Goal: Communication & Community: Answer question/provide support

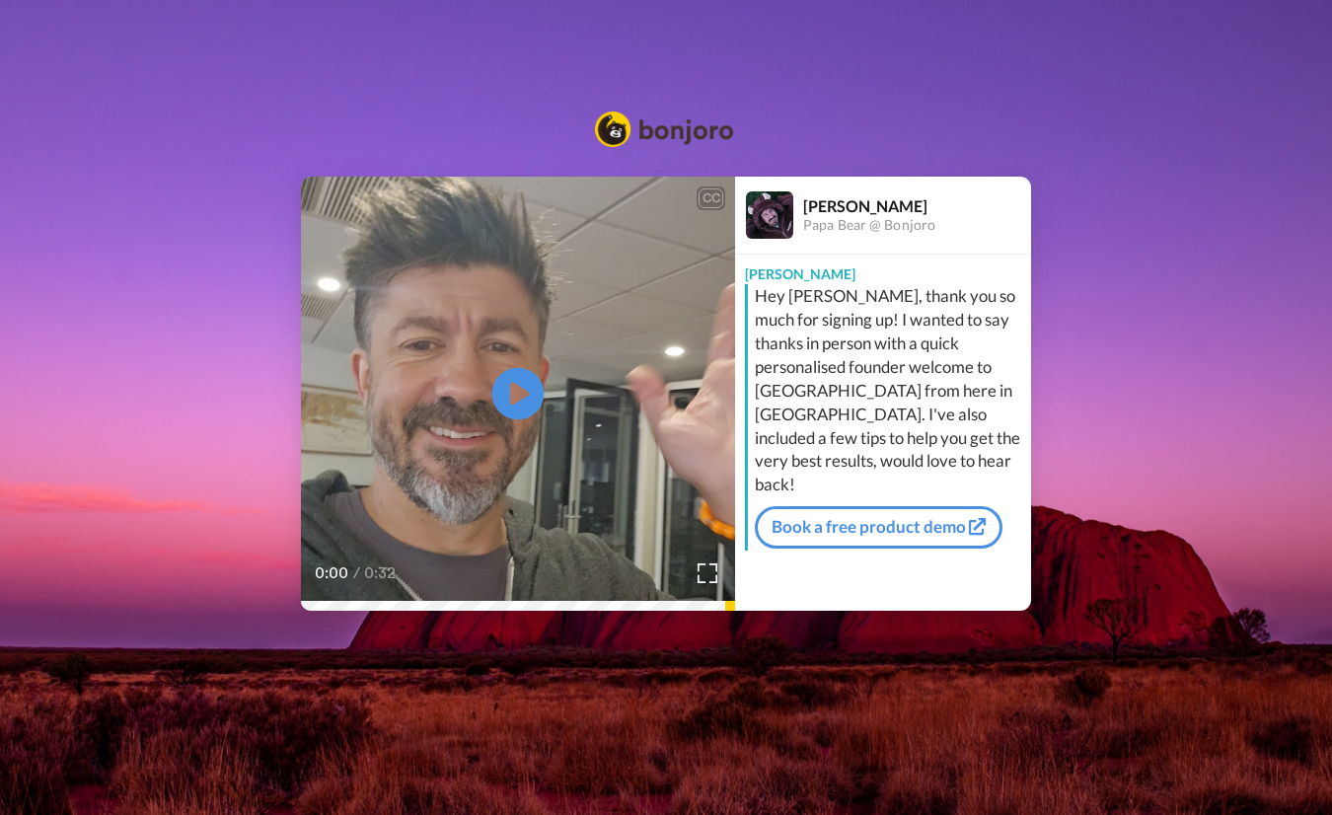
click at [517, 407] on icon at bounding box center [518, 393] width 52 height 52
click at [627, 117] on img at bounding box center [664, 129] width 138 height 36
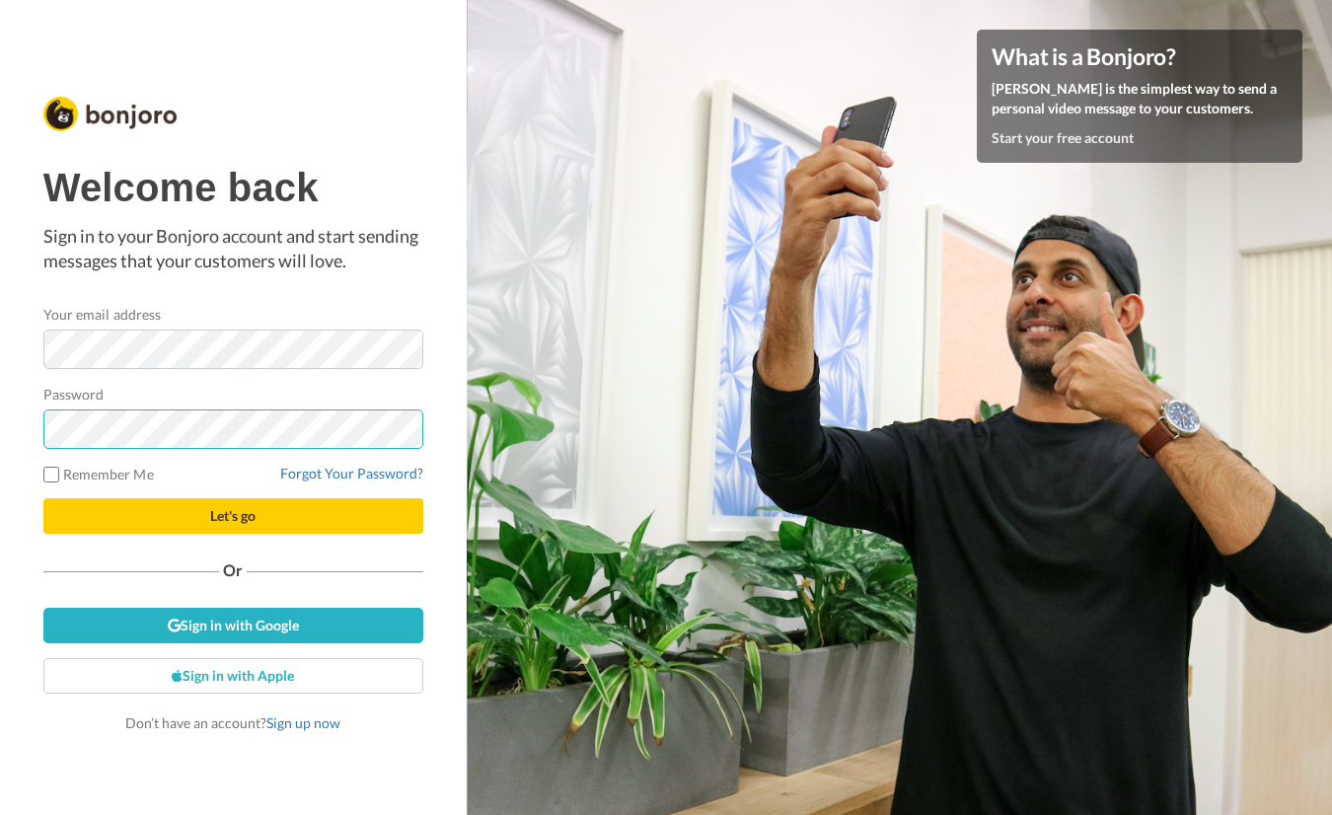
click at [43, 498] on button "Let's go" at bounding box center [233, 516] width 380 height 36
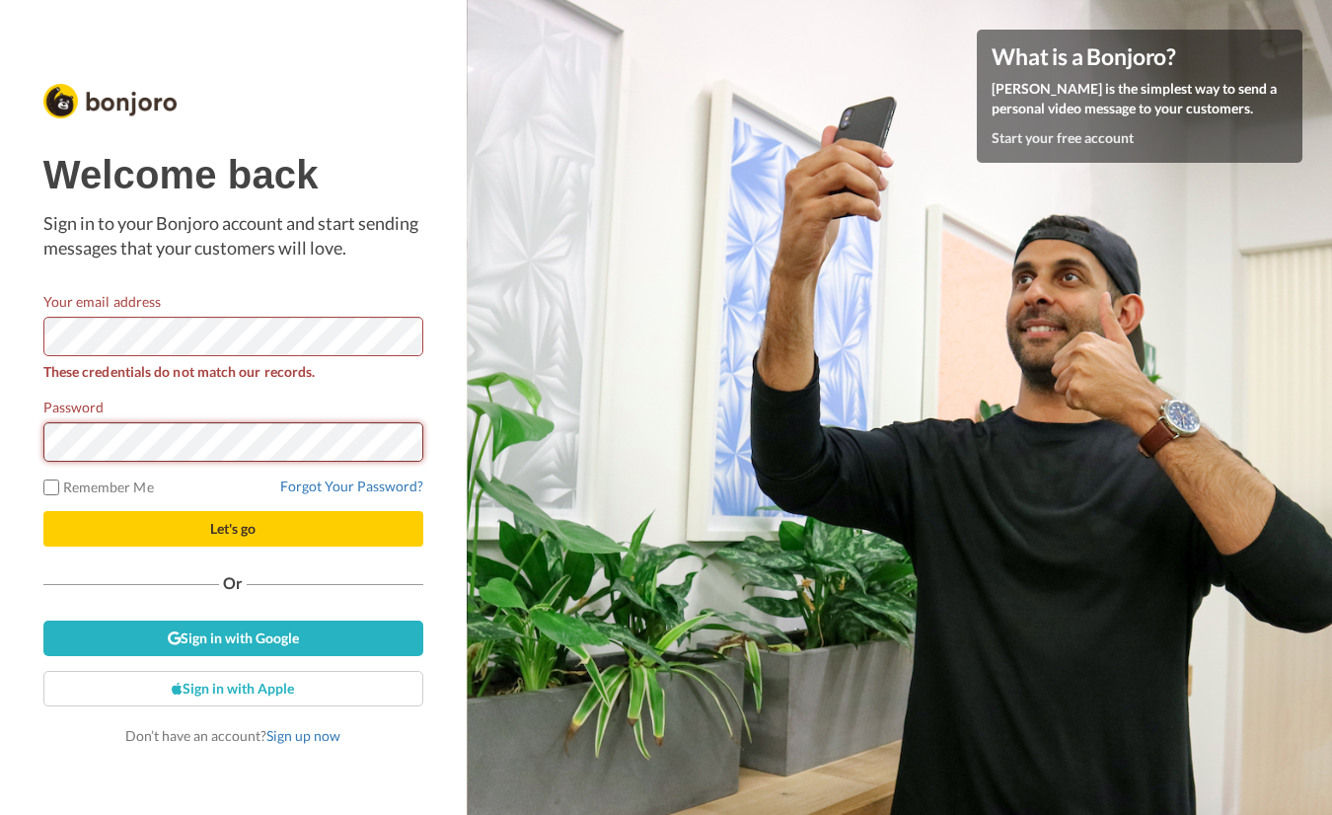
click at [43, 511] on button "Let's go" at bounding box center [233, 529] width 380 height 36
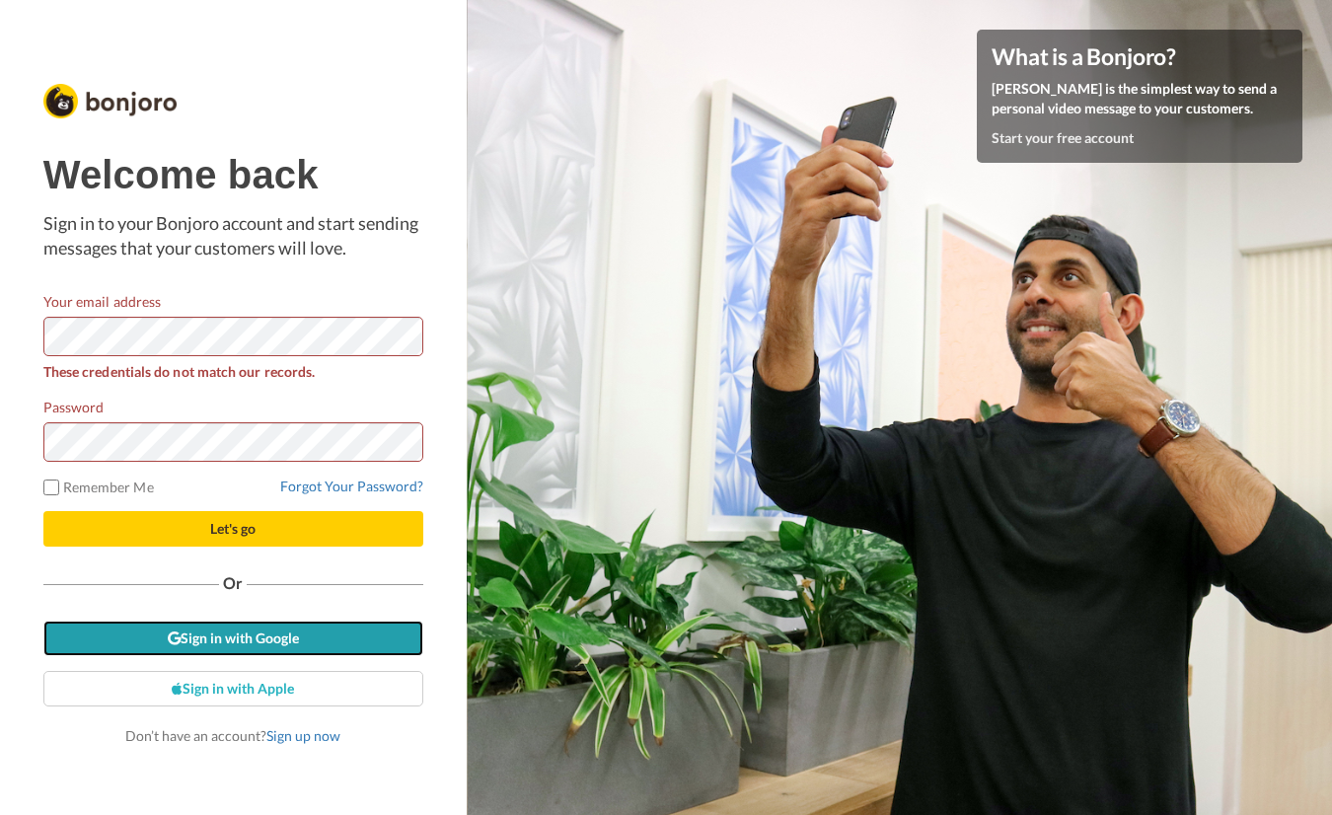
click at [316, 636] on link "Sign in with Google" at bounding box center [233, 638] width 380 height 36
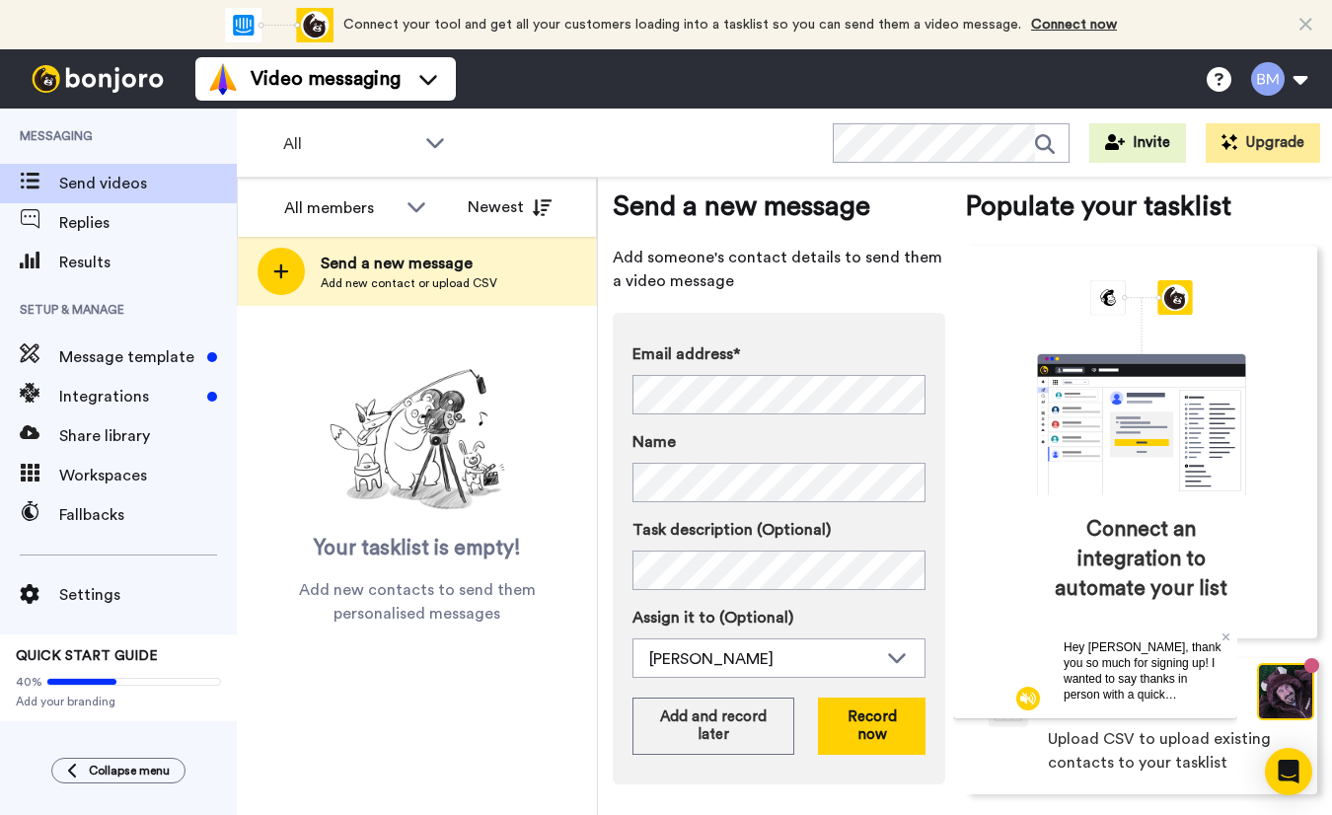
scroll to position [38, 0]
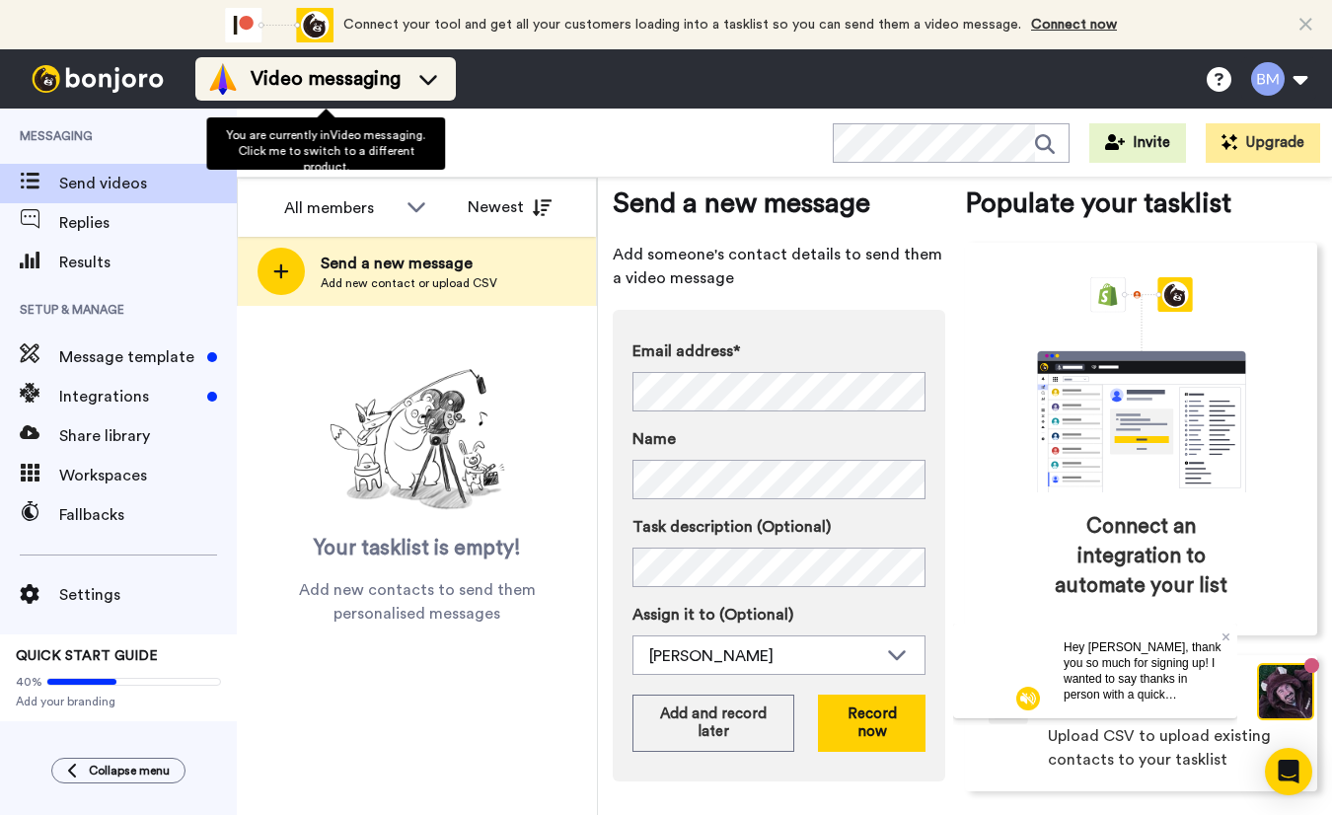
click at [429, 76] on icon at bounding box center [428, 79] width 32 height 20
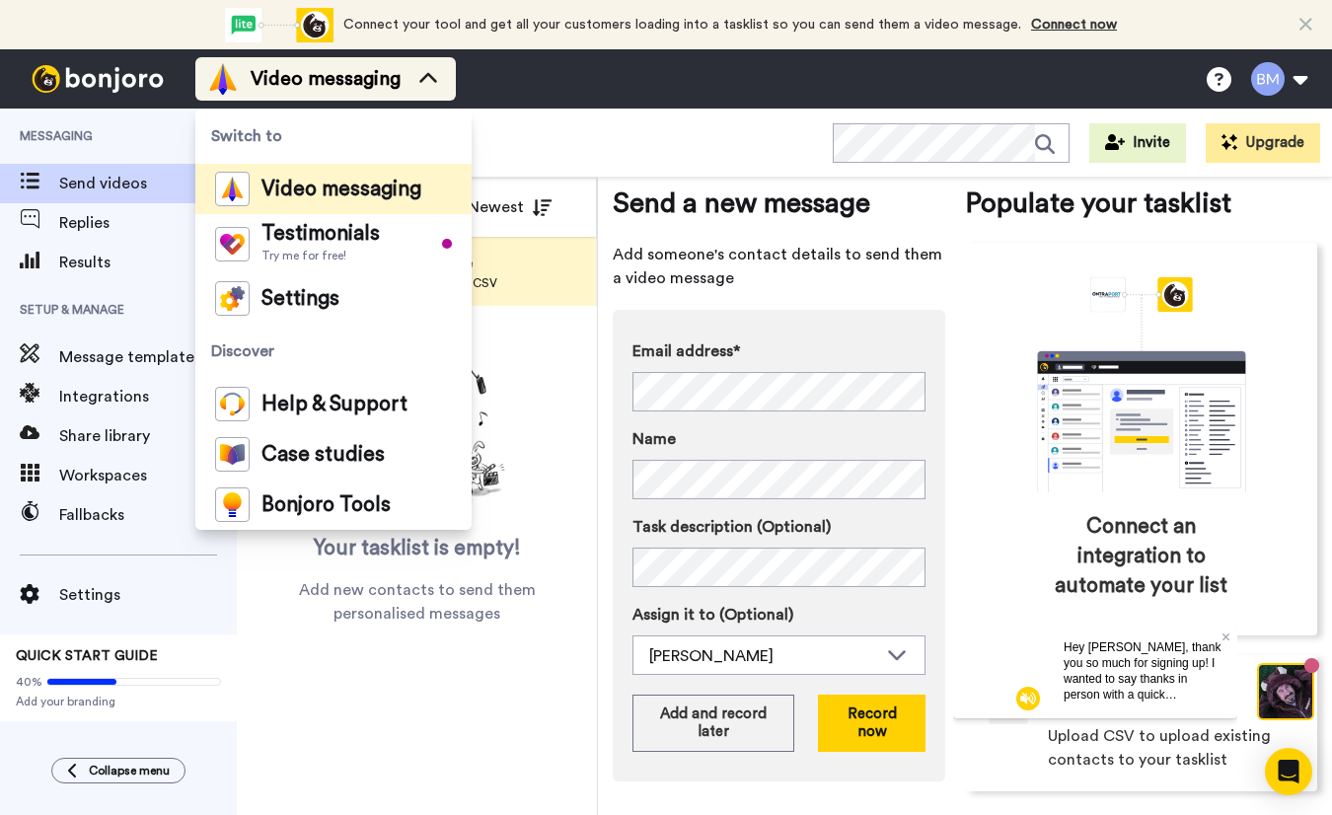
click at [431, 77] on icon at bounding box center [428, 78] width 18 height 10
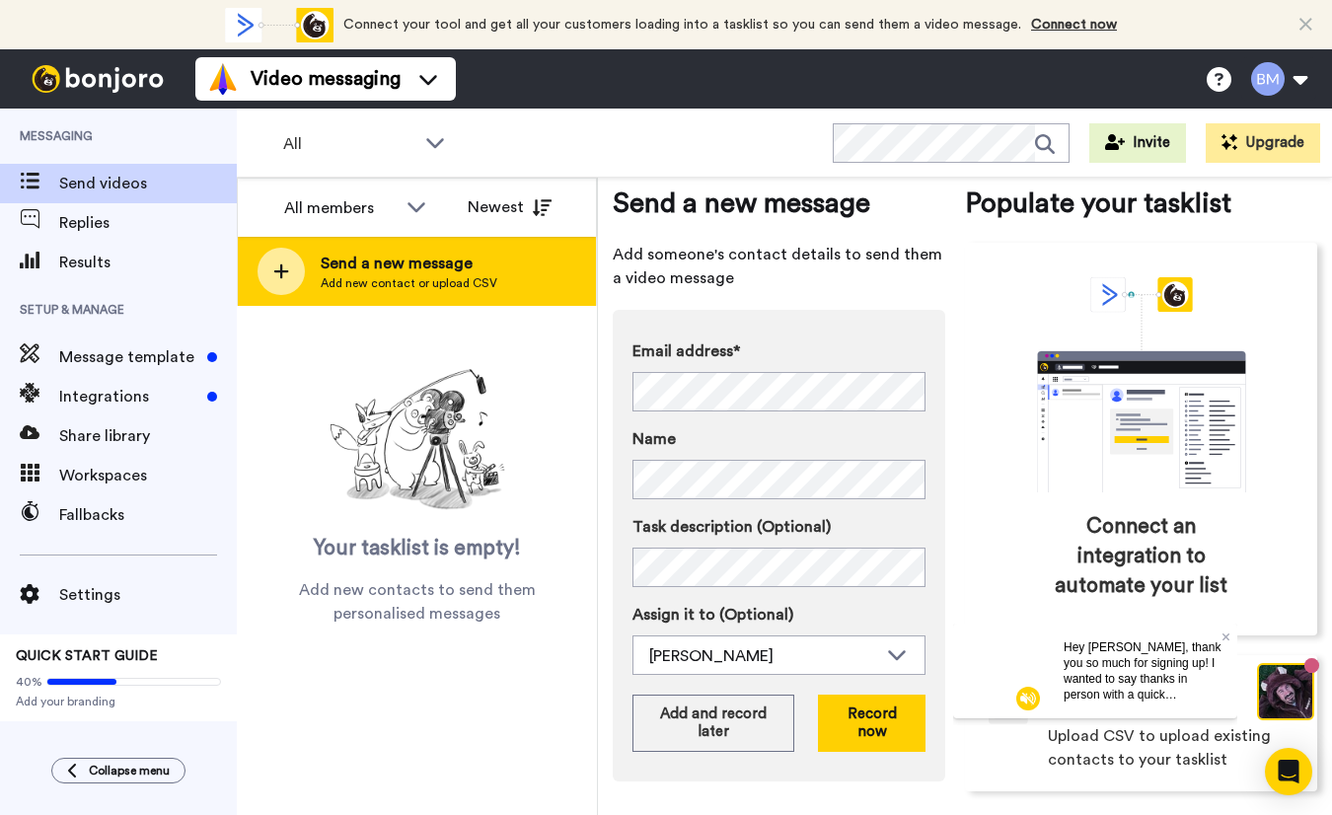
click at [370, 286] on span "Add new contact or upload CSV" at bounding box center [409, 283] width 177 height 16
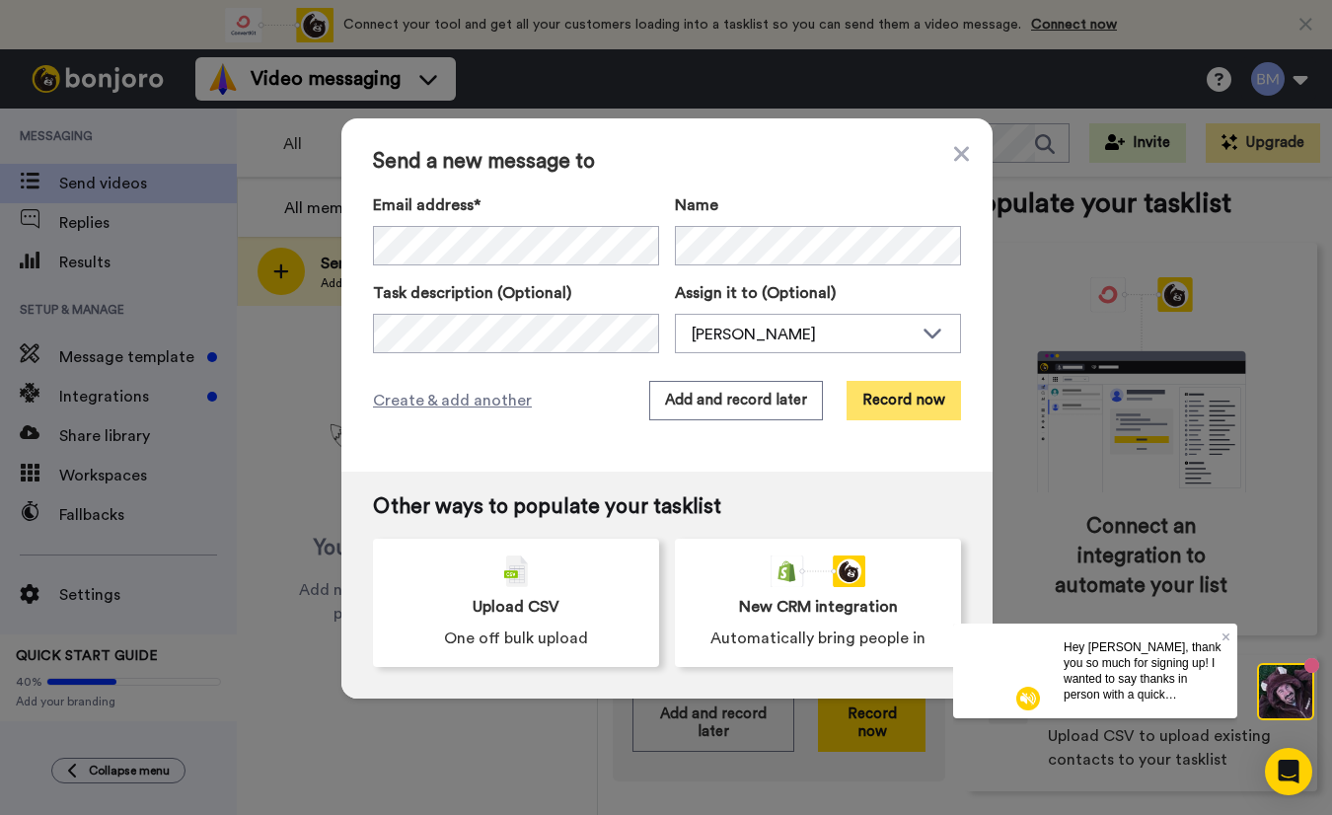
click at [873, 404] on button "Record now" at bounding box center [903, 400] width 114 height 39
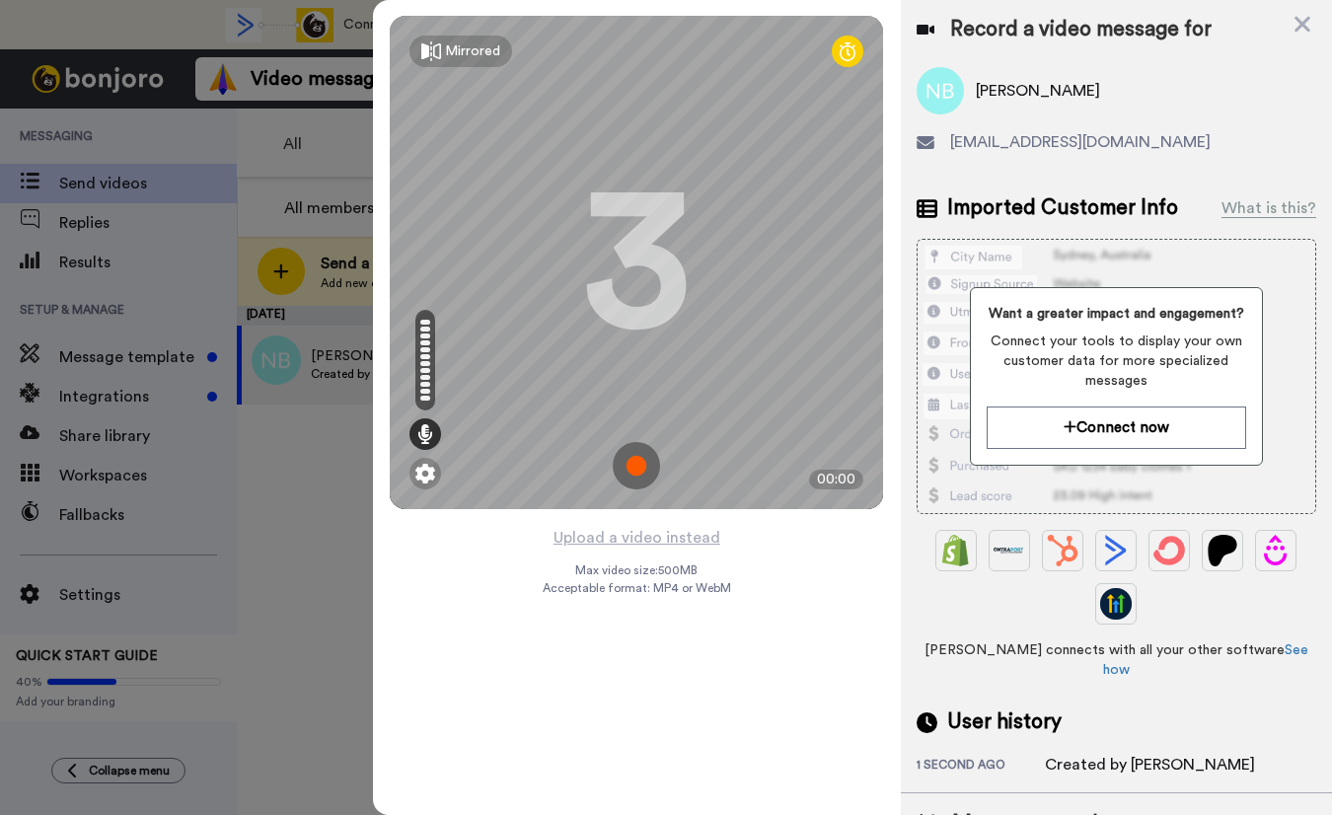
click at [633, 471] on img at bounding box center [636, 465] width 47 height 47
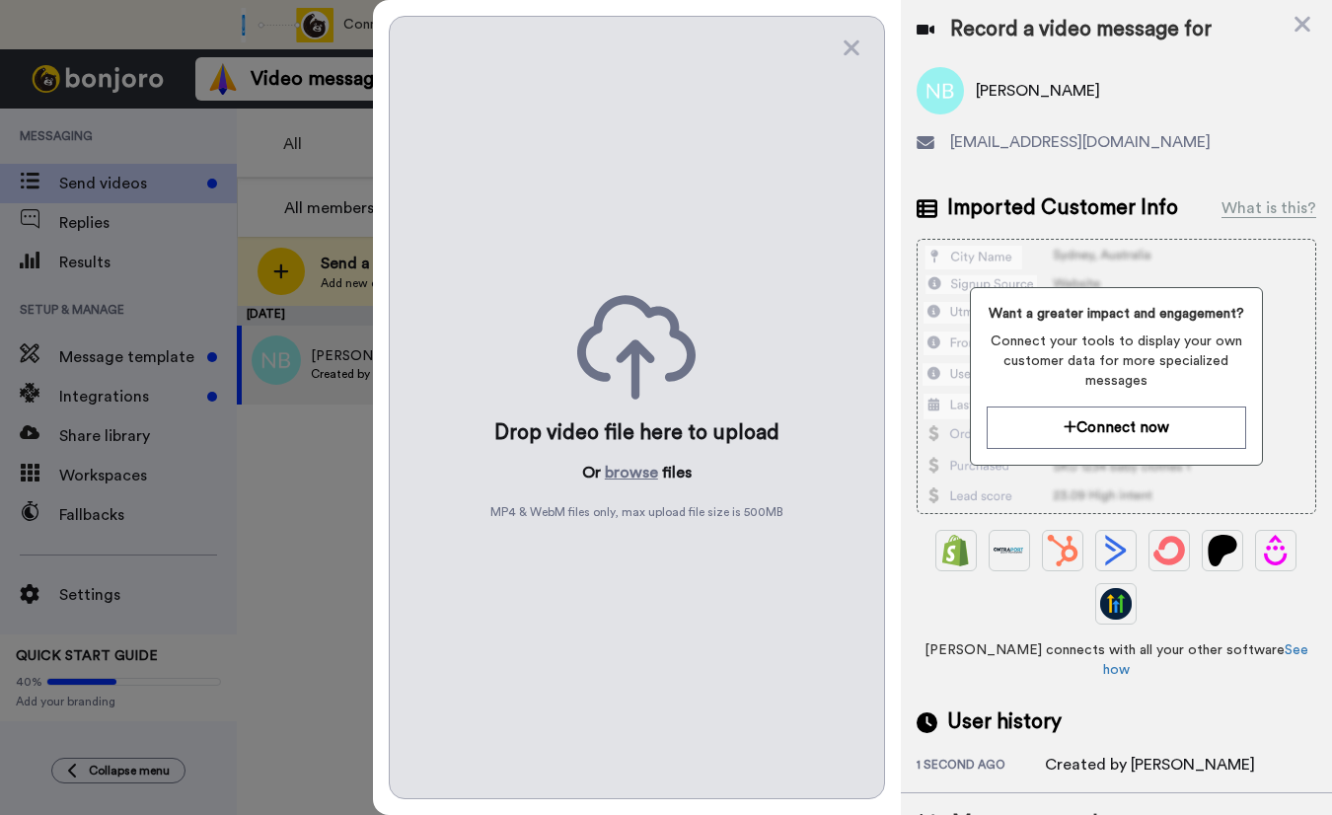
click at [1026, 160] on div "Nick Birch nbirch2391@gmail.com" at bounding box center [1115, 118] width 399 height 103
click at [1108, 647] on span "Bonjoro connects with all your other software See how" at bounding box center [1115, 659] width 399 height 39
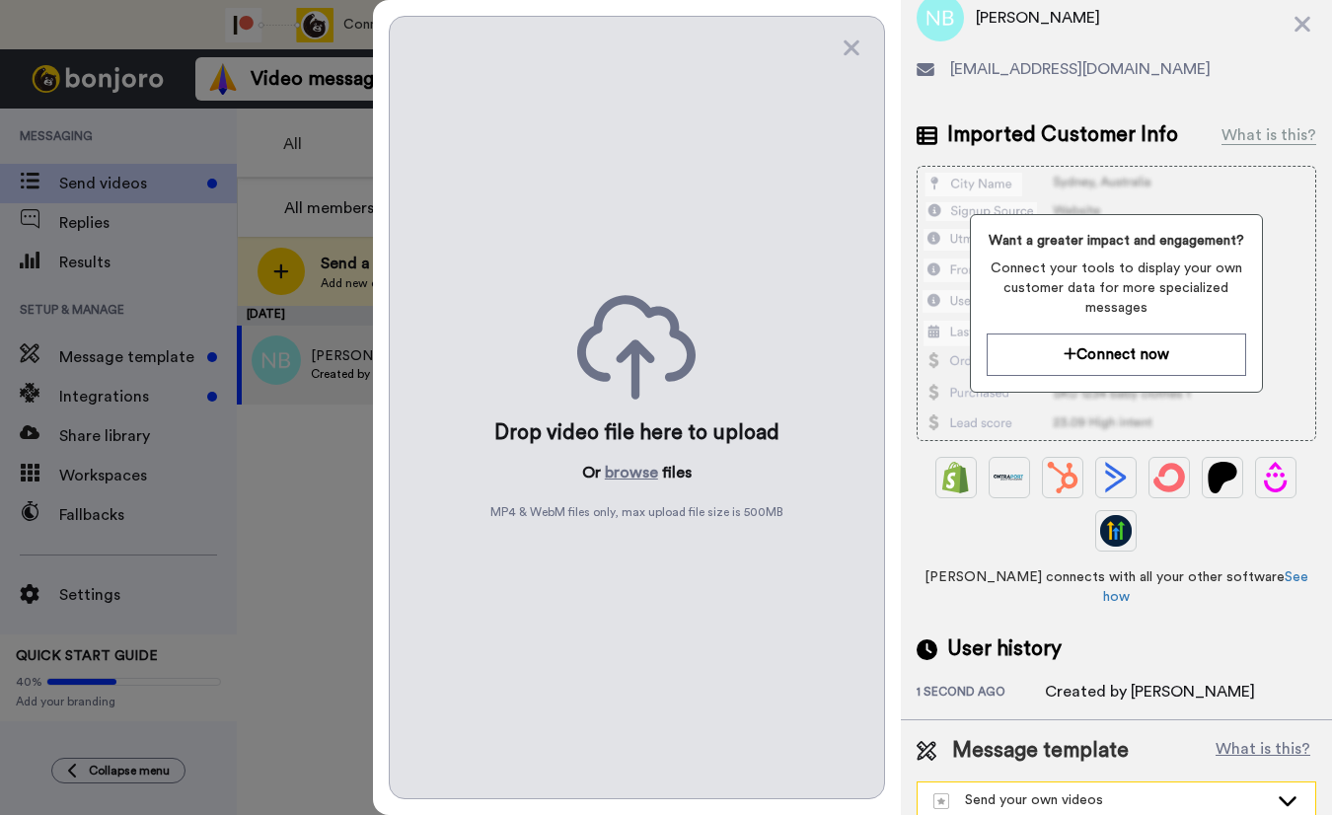
click at [1142, 790] on div "Send your own videos" at bounding box center [1100, 800] width 334 height 20
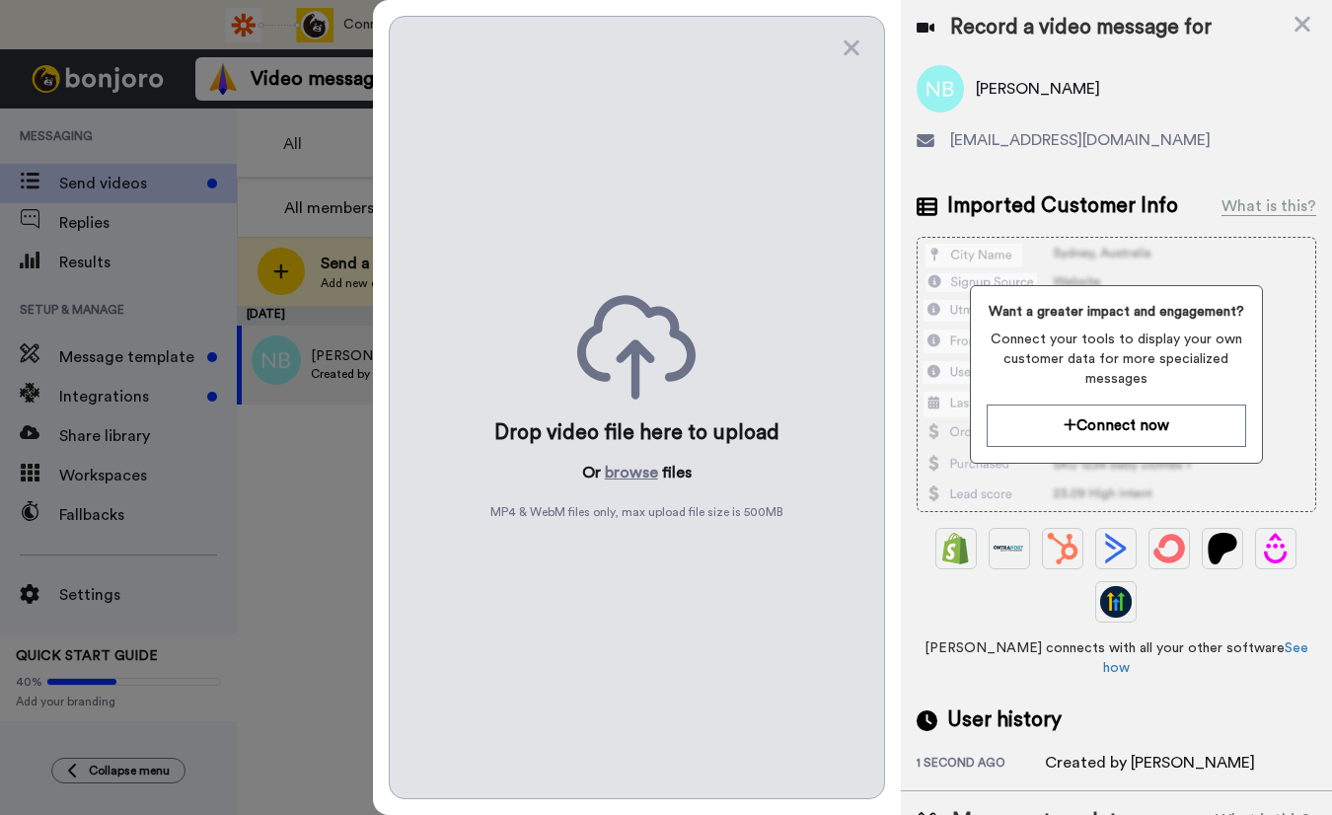
scroll to position [0, 0]
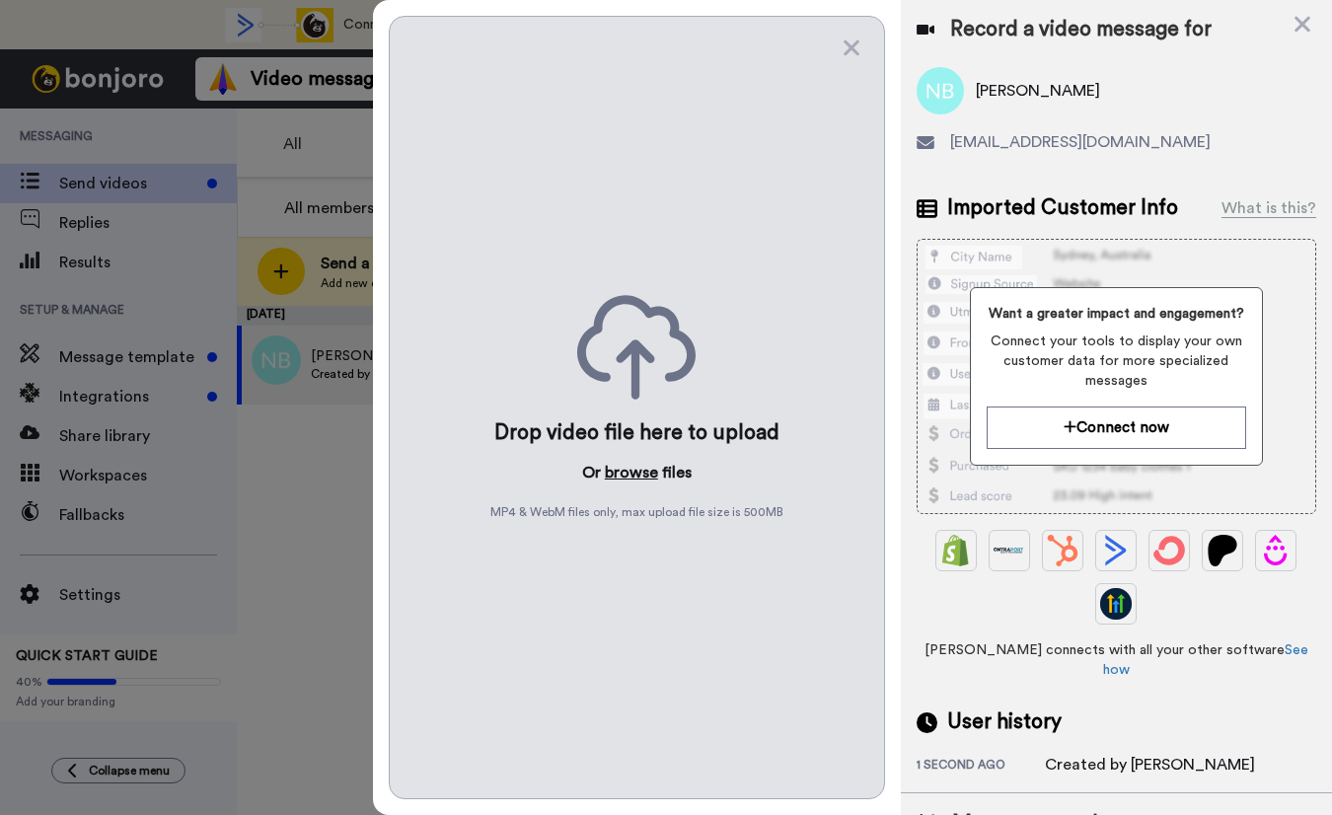
click at [627, 473] on button "browse" at bounding box center [631, 473] width 53 height 24
click at [1296, 18] on icon at bounding box center [1302, 25] width 16 height 16
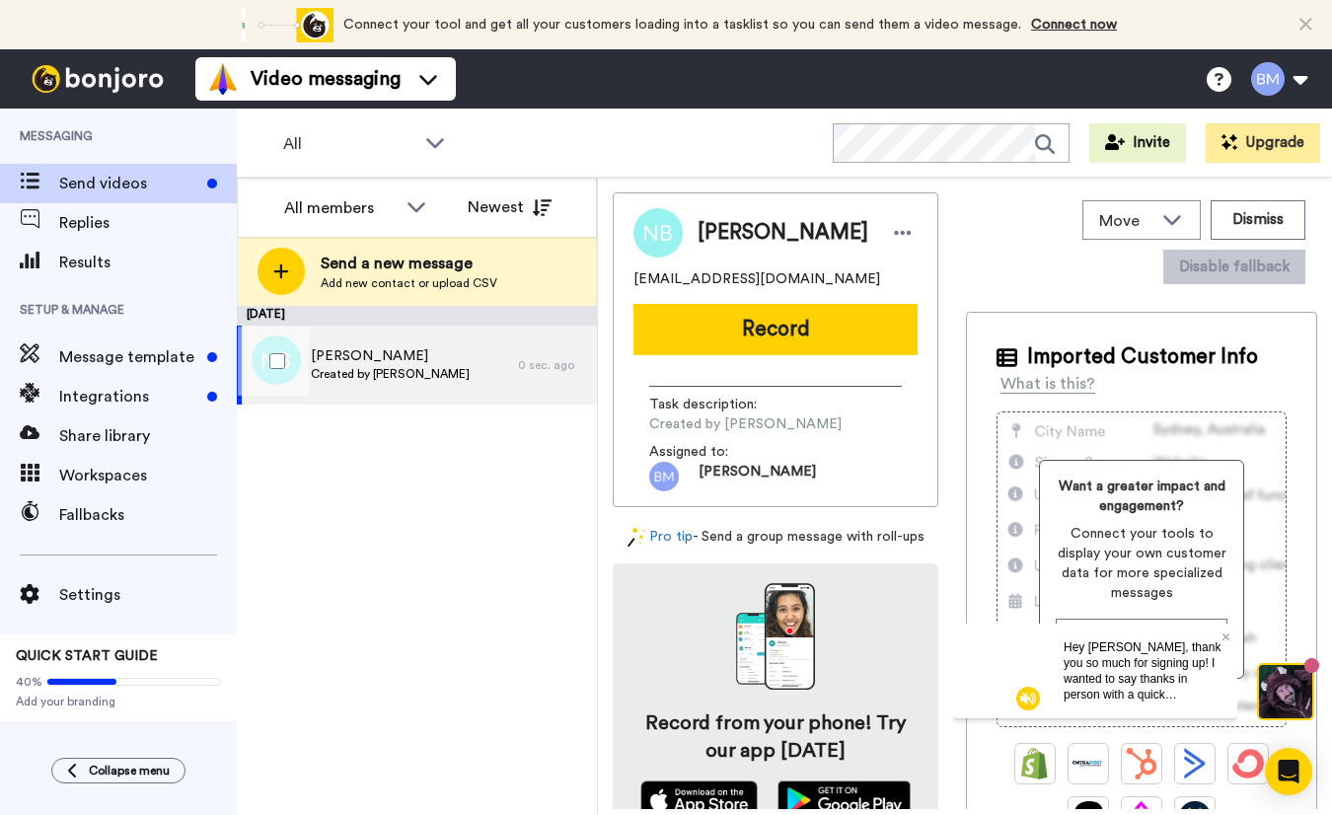
click at [428, 376] on span "Created by Blake Malicoat" at bounding box center [390, 374] width 159 height 16
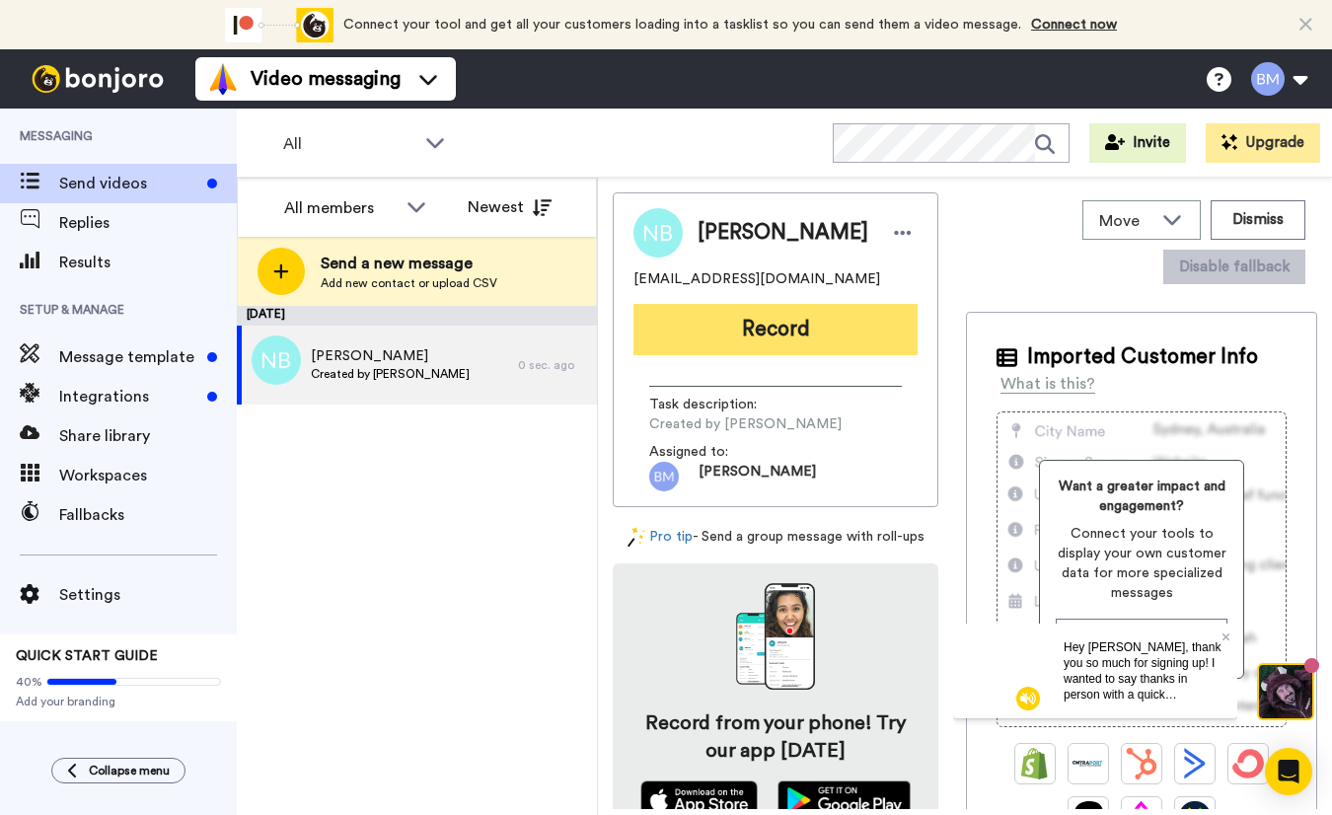
click at [761, 329] on button "Record" at bounding box center [775, 329] width 284 height 51
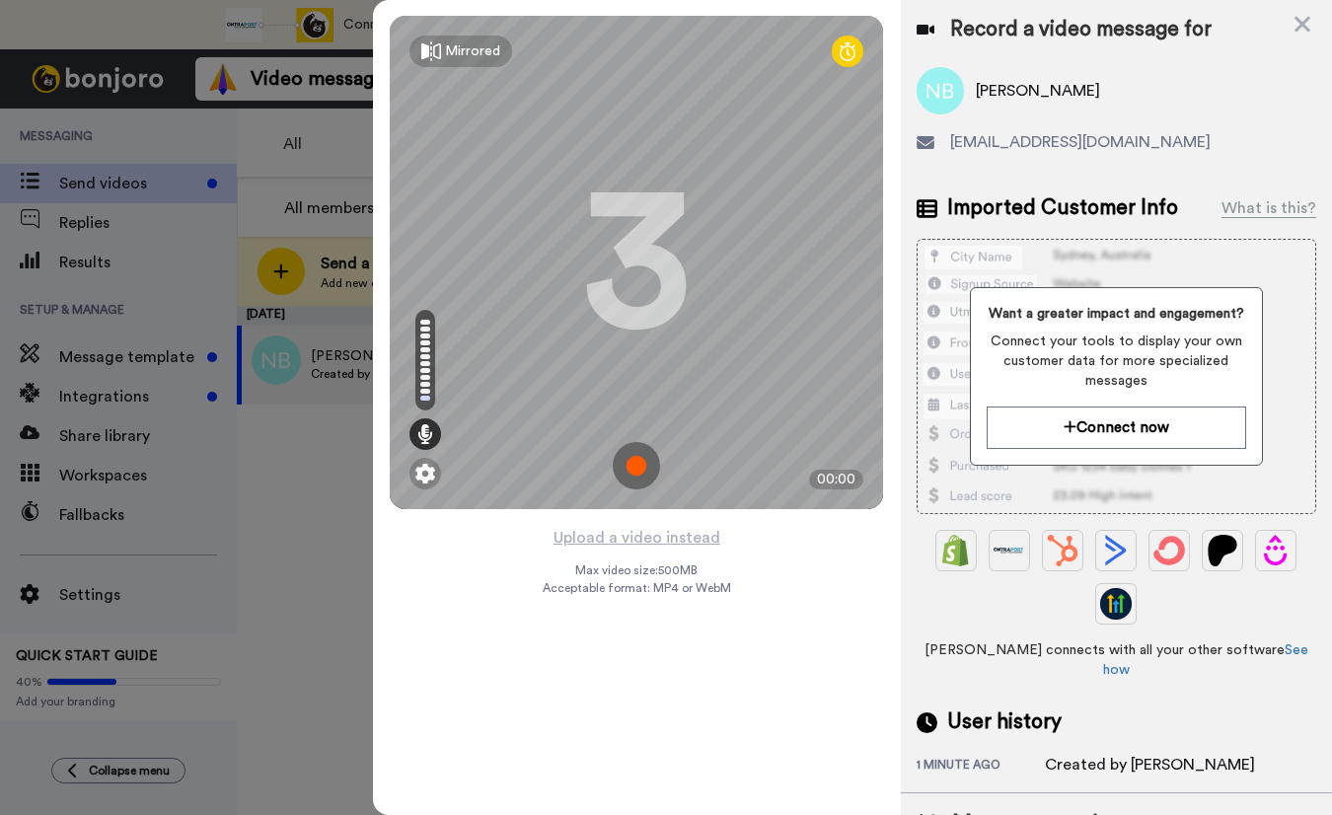
click at [631, 455] on img at bounding box center [636, 465] width 47 height 47
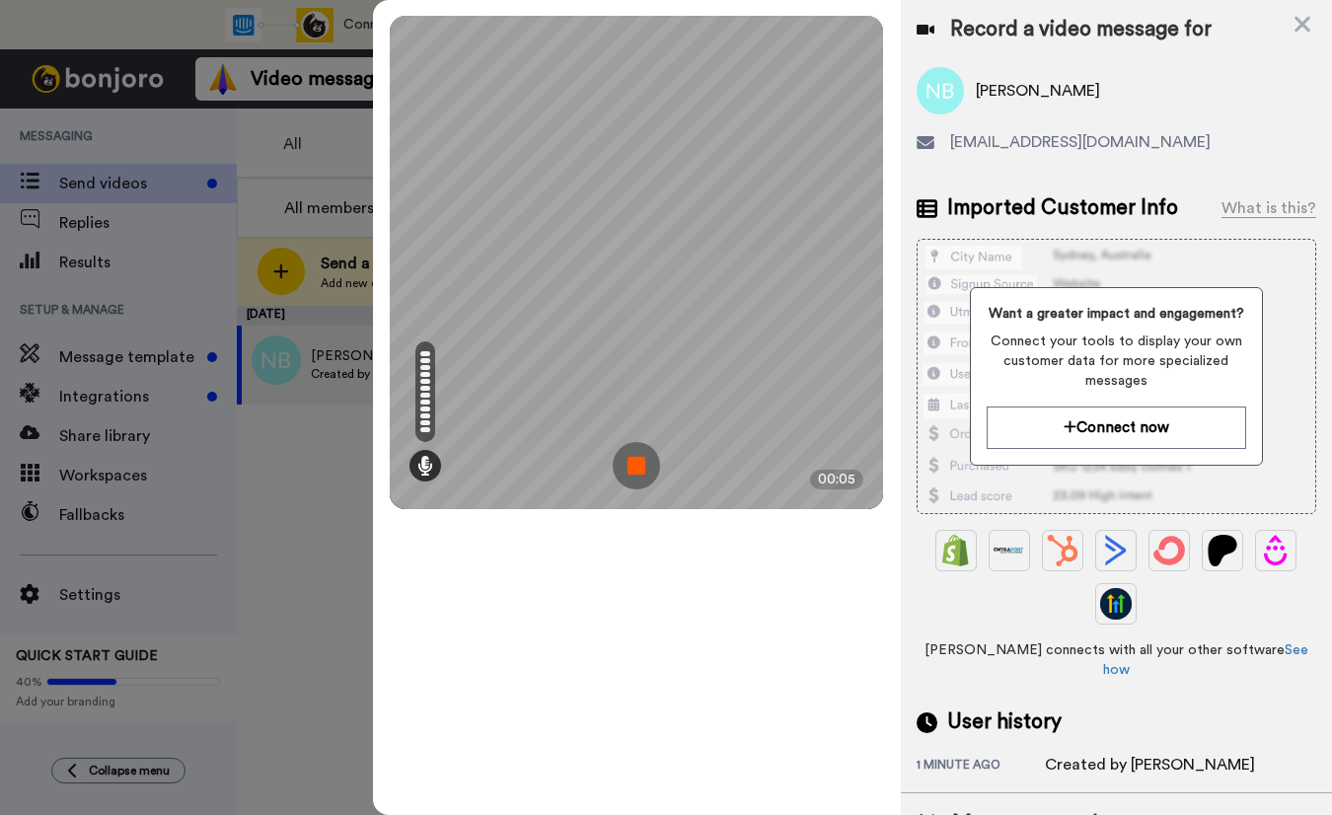
click at [636, 471] on img at bounding box center [636, 465] width 47 height 47
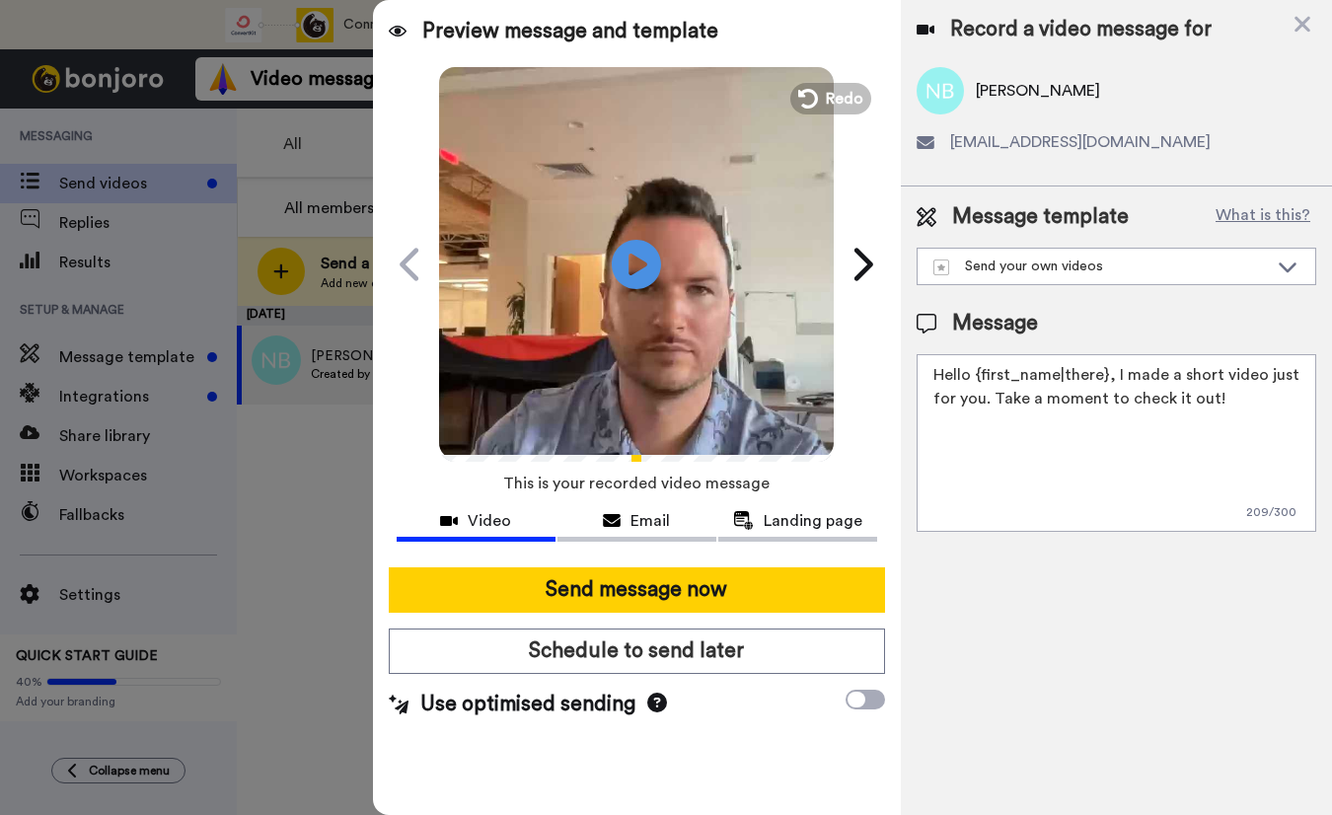
click at [647, 702] on icon at bounding box center [657, 702] width 20 height 20
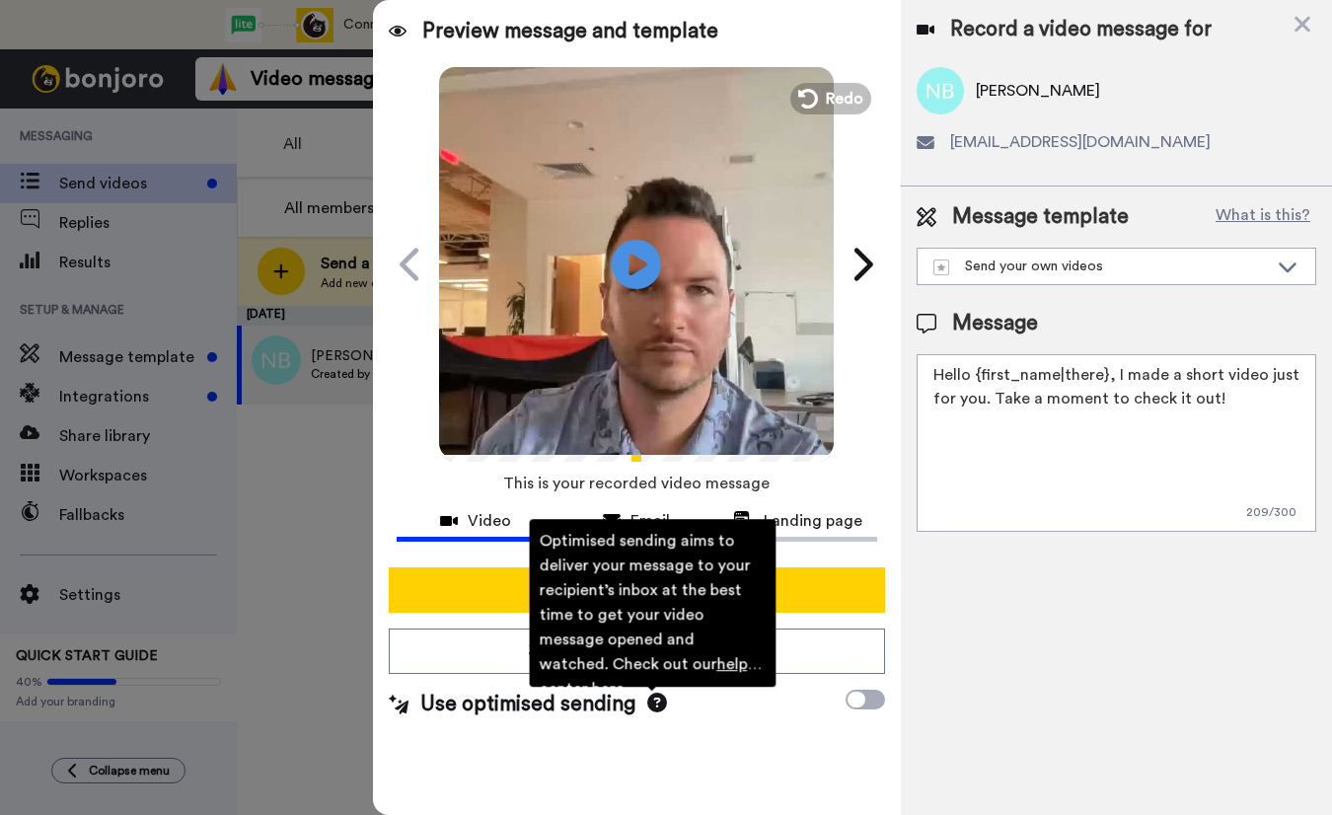
click at [647, 702] on icon at bounding box center [657, 702] width 20 height 20
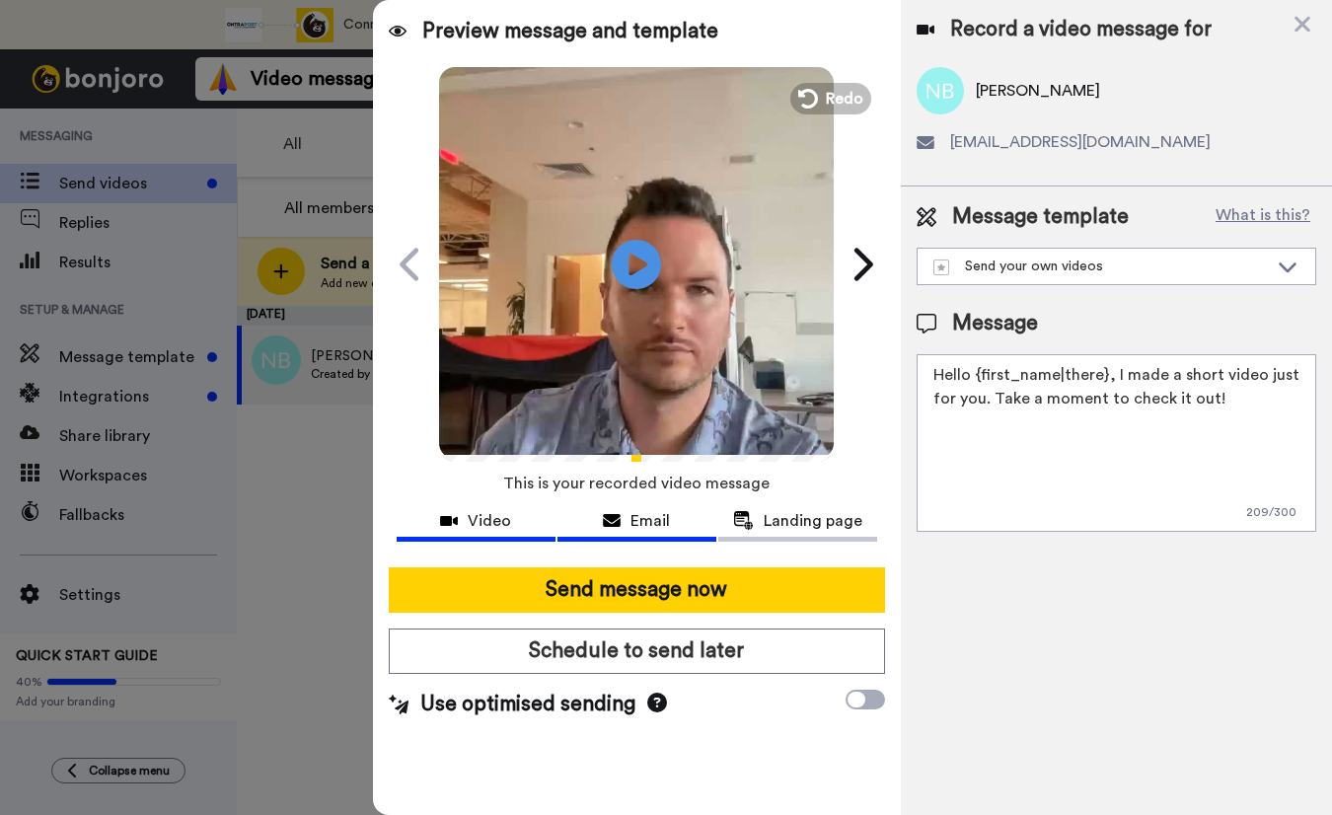
click at [646, 529] on span "Email" at bounding box center [649, 521] width 39 height 24
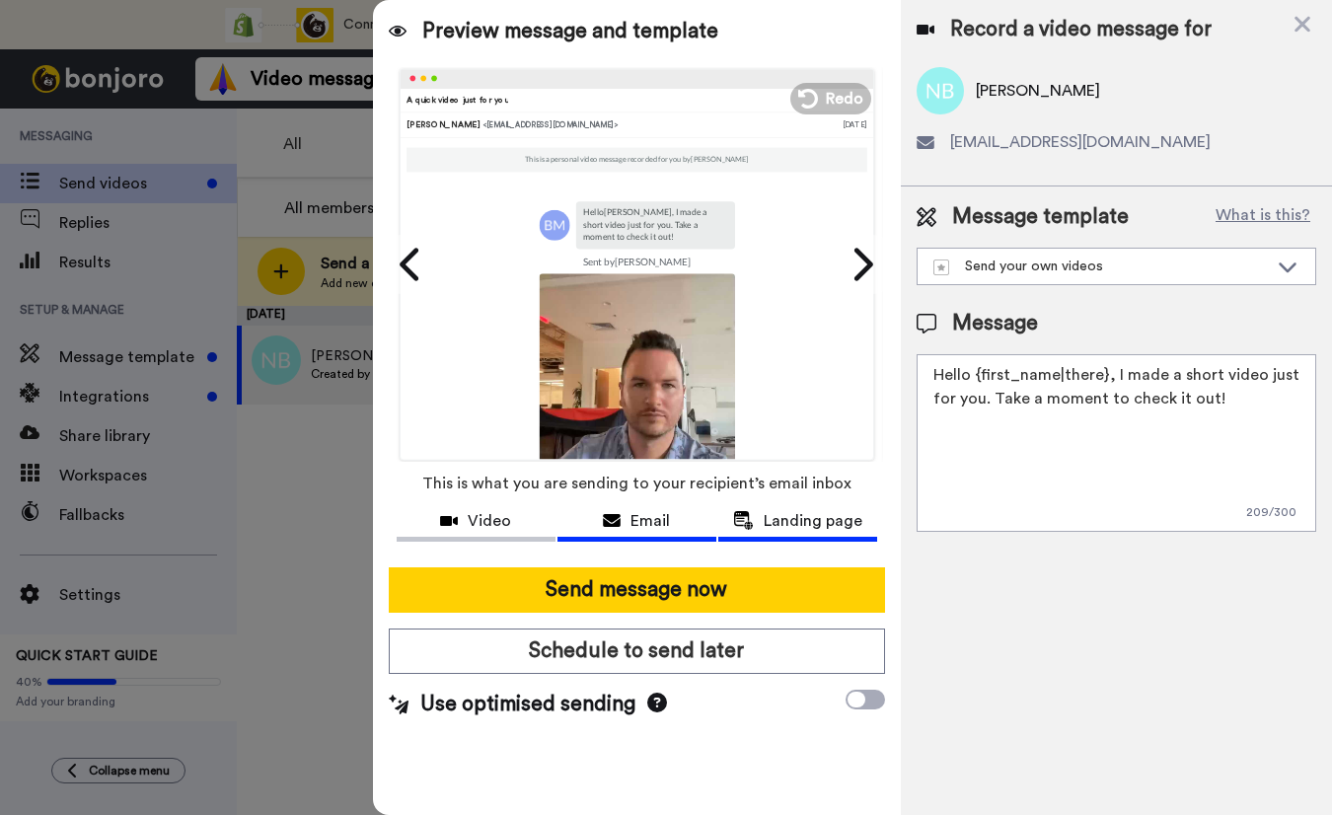
click at [762, 522] on div "Landing page" at bounding box center [797, 521] width 159 height 24
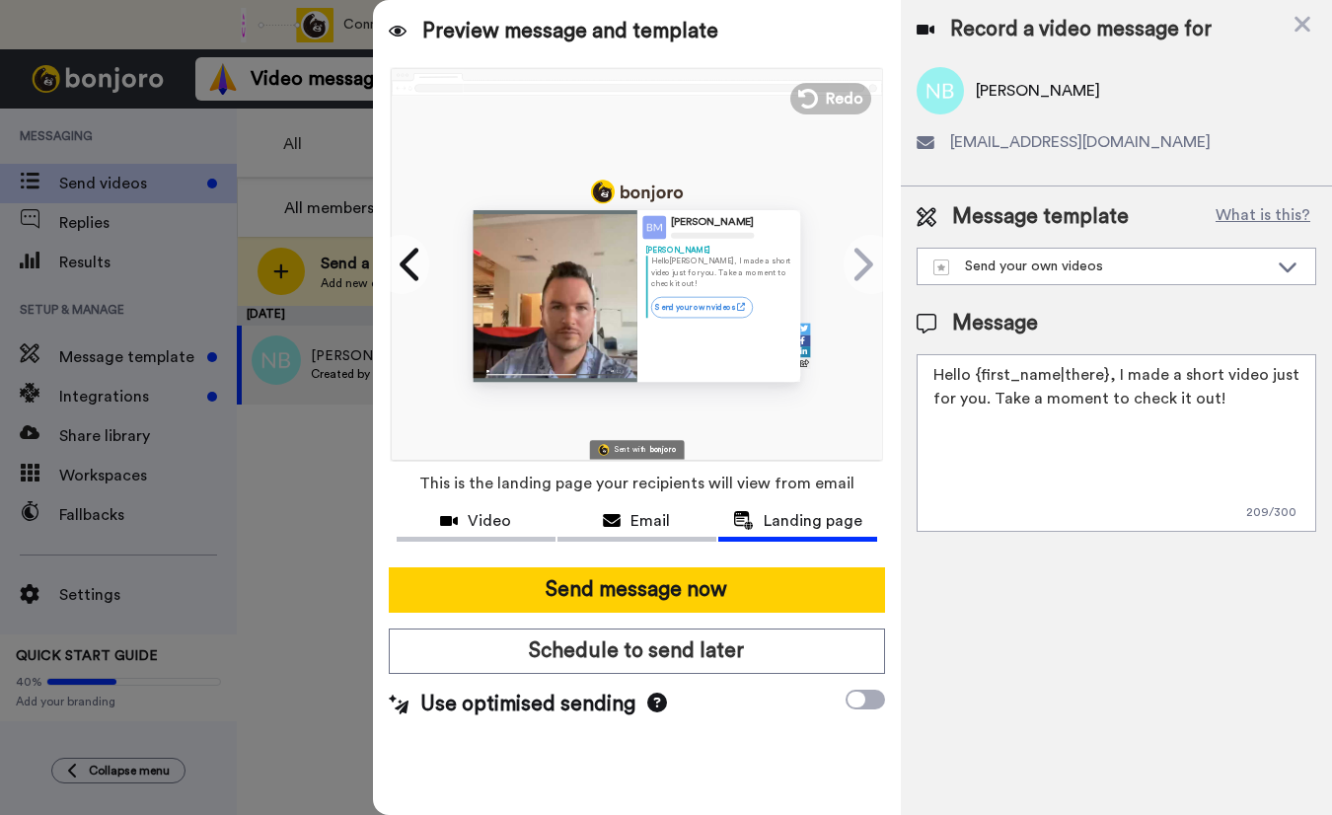
click at [1069, 413] on textarea "Hello {first_name|there}, I made a short video just for you. Take a moment to c…" at bounding box center [1115, 443] width 399 height 178
drag, startPoint x: 1214, startPoint y: 401, endPoint x: 907, endPoint y: 366, distance: 309.8
click at [907, 366] on div "Message template What is this? Send your own videos Send your own videos Messag…" at bounding box center [1116, 366] width 431 height 361
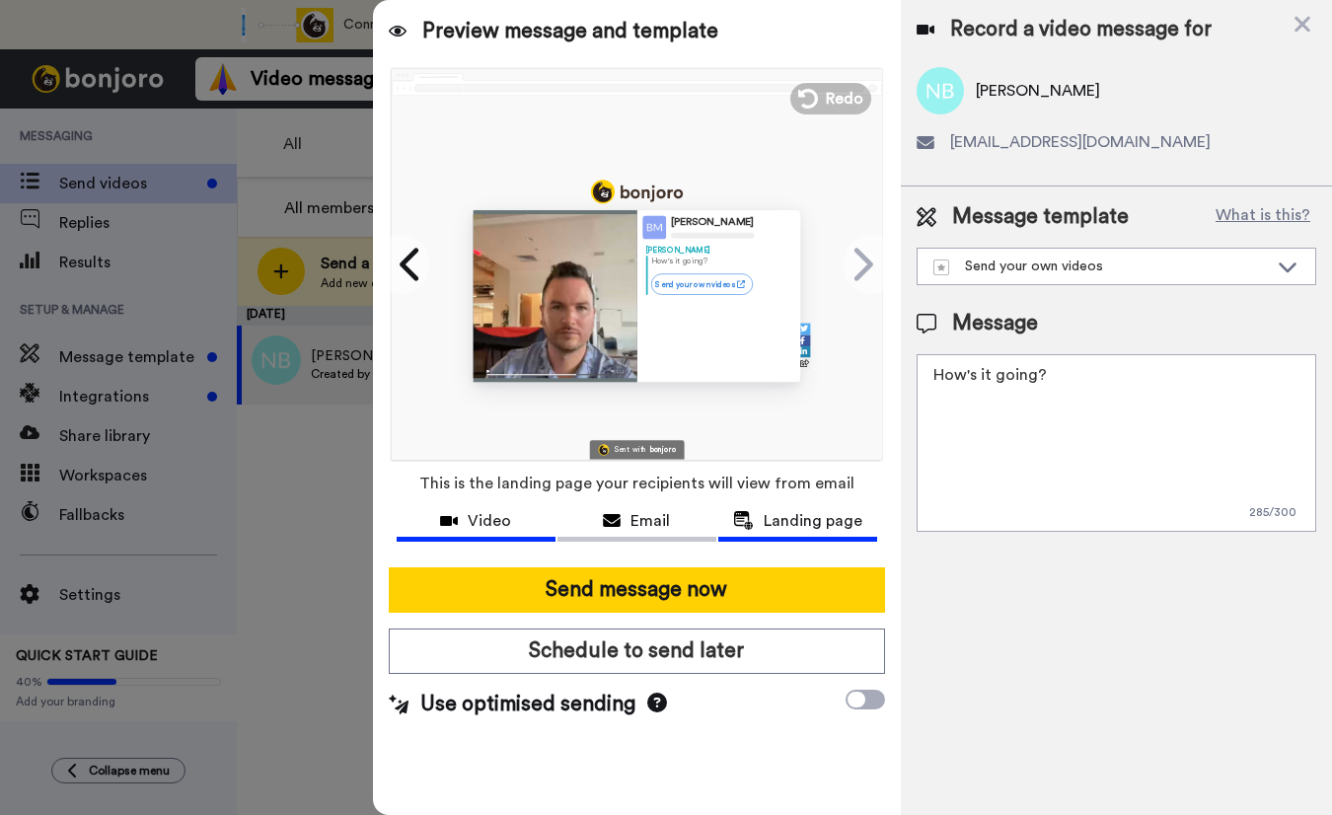
type textarea "How's it going?"
drag, startPoint x: 502, startPoint y: 520, endPoint x: 512, endPoint y: 519, distance: 9.9
click at [501, 520] on span "Video" at bounding box center [489, 521] width 43 height 24
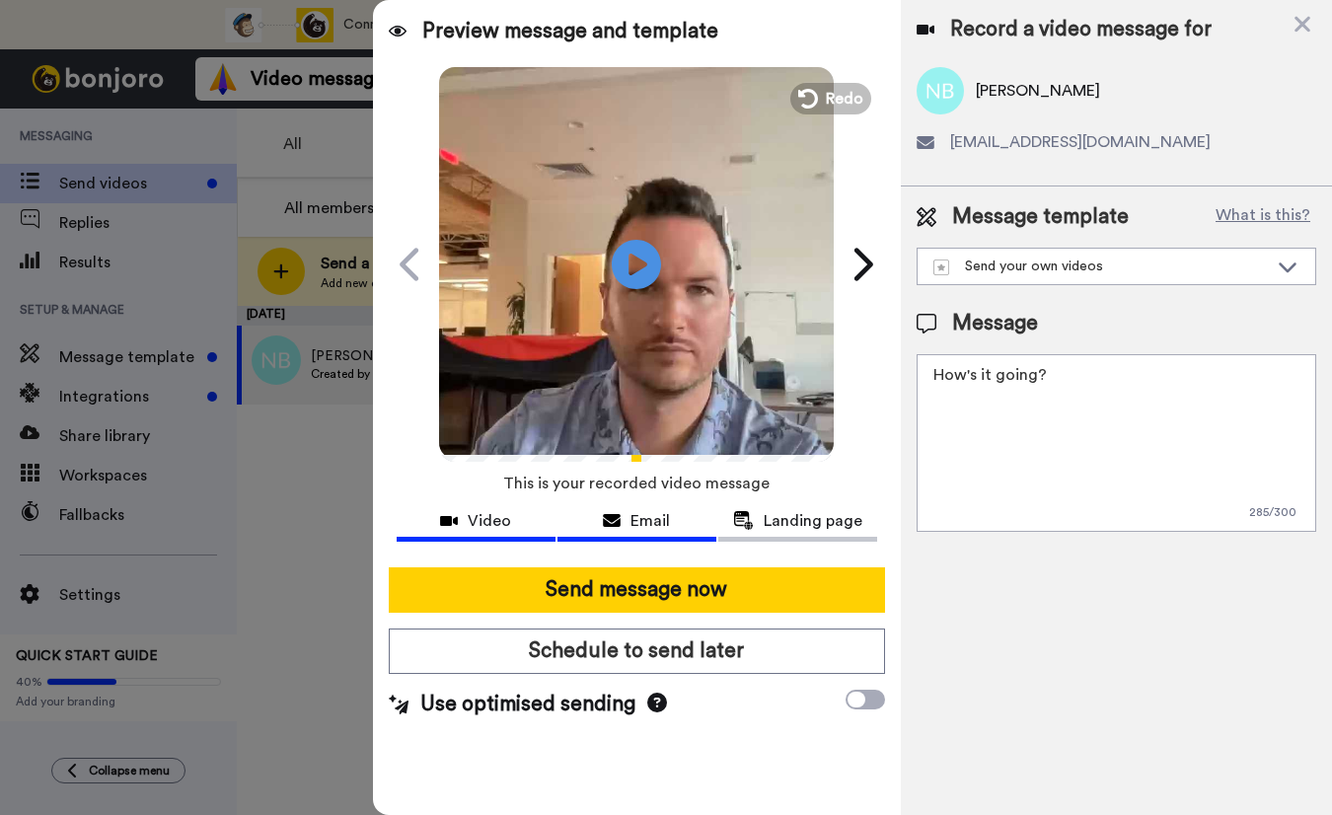
click at [603, 522] on icon at bounding box center [612, 521] width 18 height 16
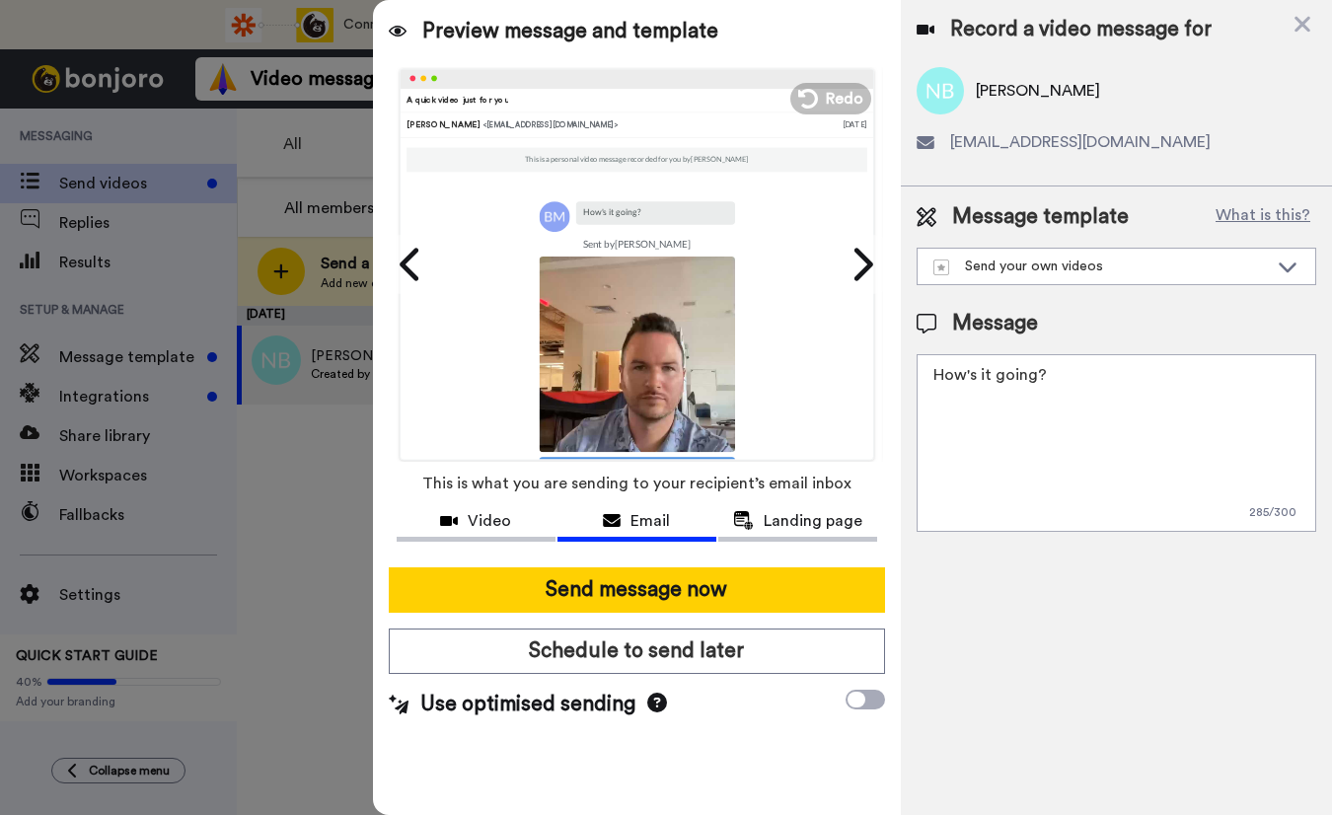
drag, startPoint x: 541, startPoint y: 554, endPoint x: 534, endPoint y: 544, distance: 12.0
click at [535, 546] on div "Video Email Landing page" at bounding box center [637, 528] width 528 height 46
click at [523, 530] on div "Video" at bounding box center [476, 521] width 159 height 24
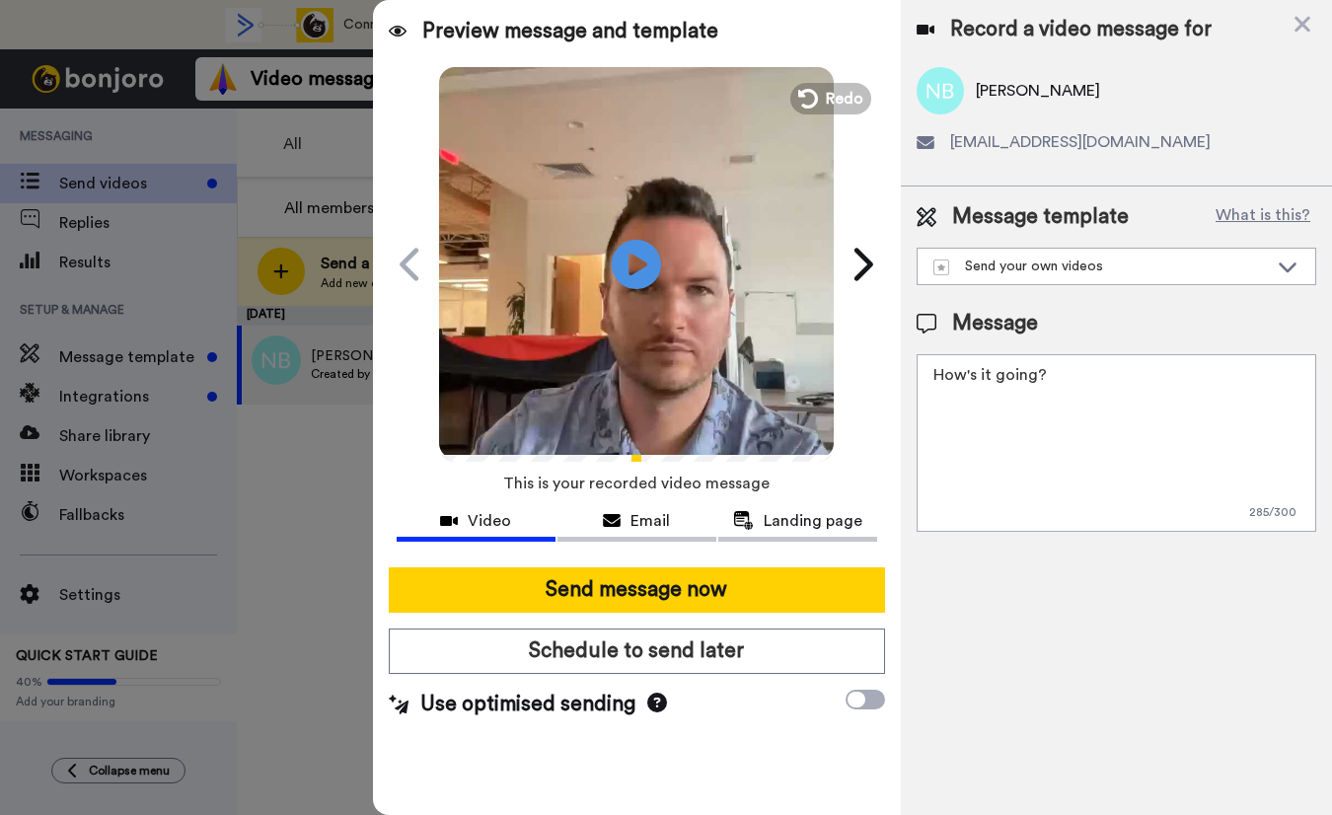
click at [921, 565] on div "Record a video message for Nick Birch nbirch2391@gmail.com Message template Wha…" at bounding box center [1116, 407] width 431 height 815
click at [628, 540] on button "Email" at bounding box center [636, 523] width 159 height 36
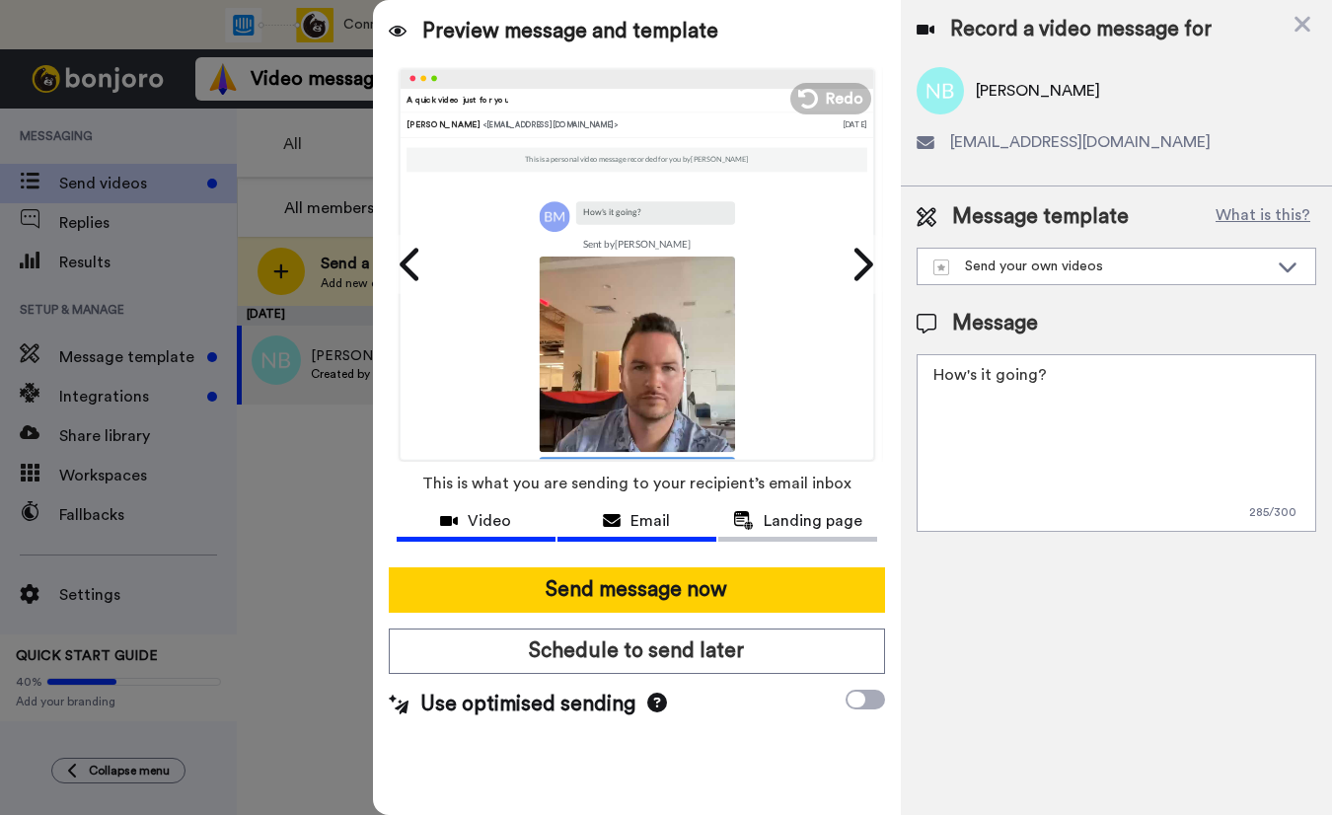
click at [499, 523] on span "Video" at bounding box center [489, 521] width 43 height 24
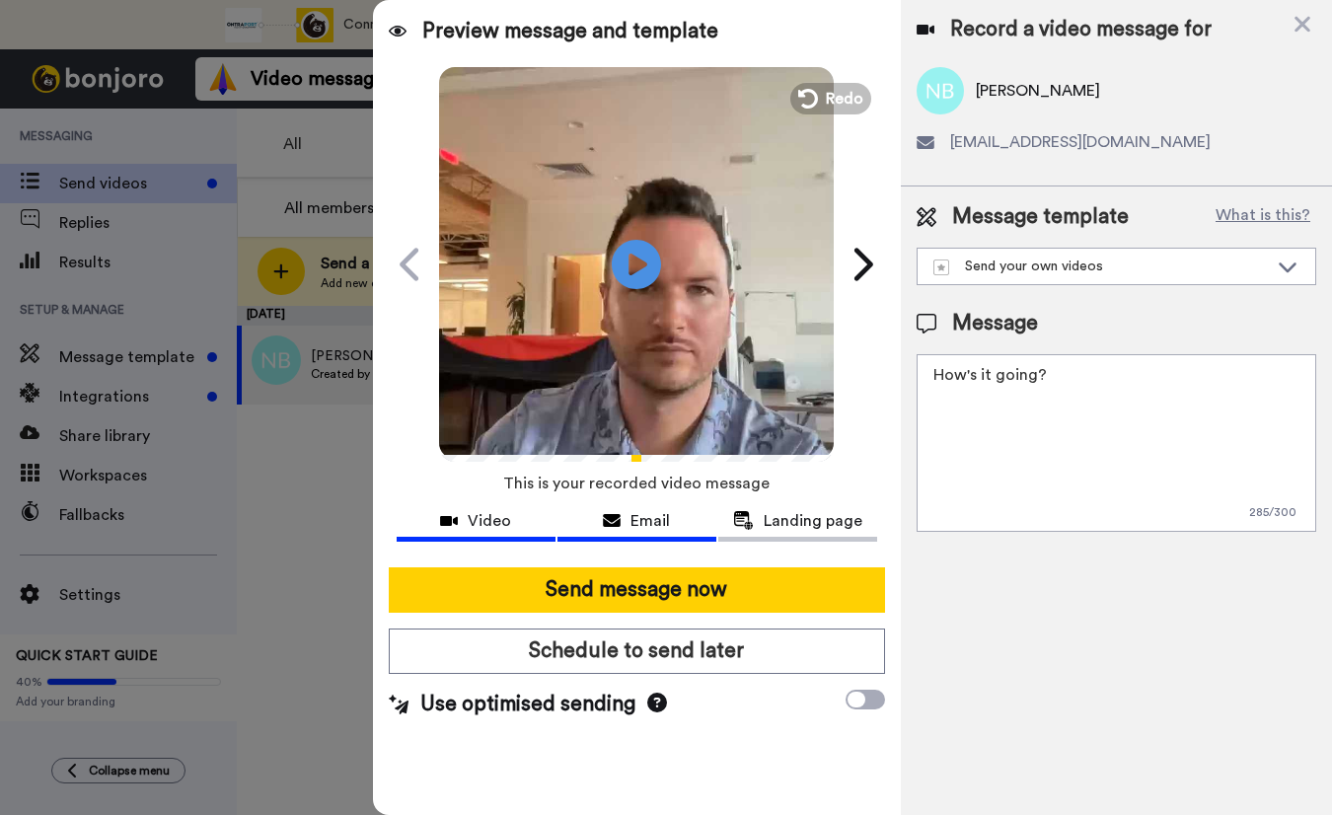
click at [594, 524] on div "Email" at bounding box center [636, 521] width 159 height 24
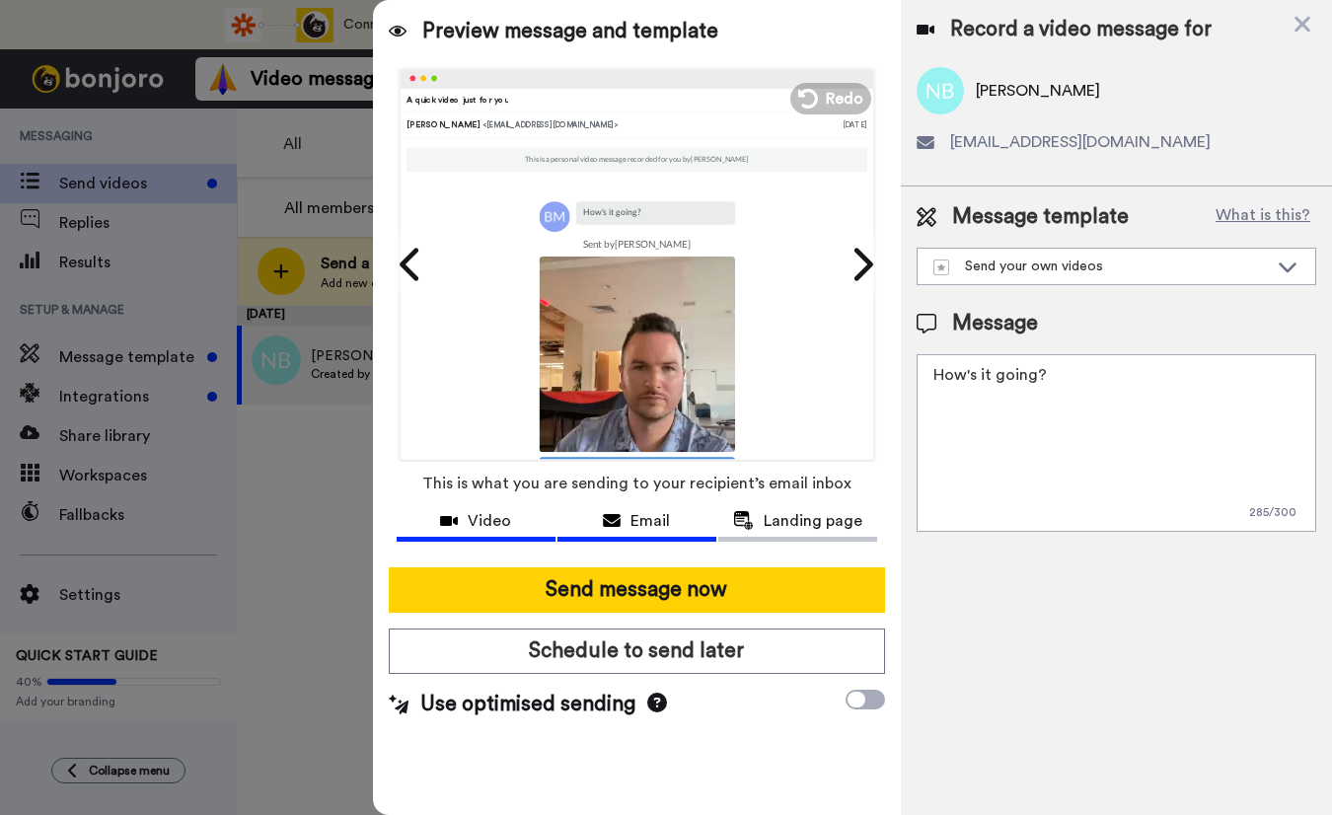
click at [501, 523] on span "Video" at bounding box center [489, 521] width 43 height 24
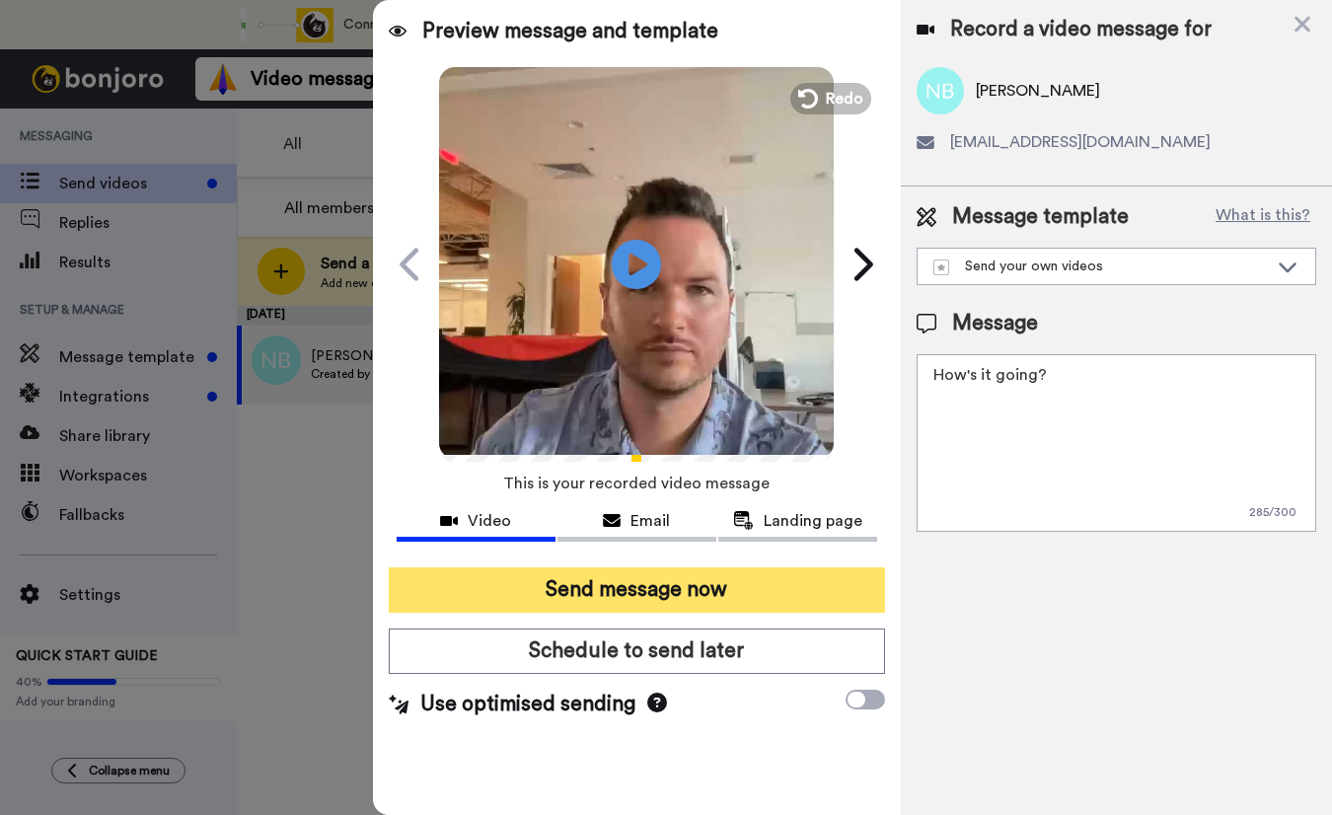
click at [560, 586] on button "Send message now" at bounding box center [637, 589] width 496 height 45
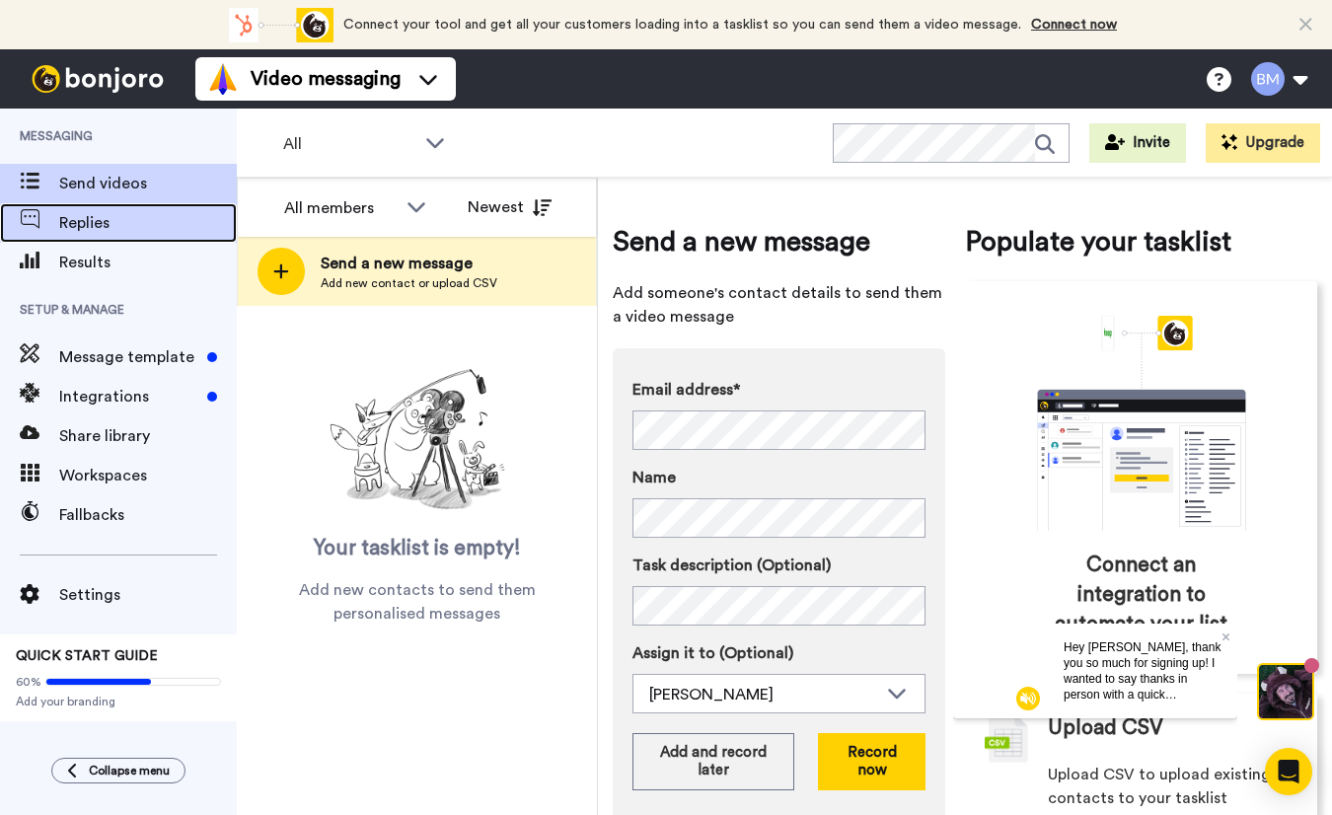
click at [102, 229] on span "Replies" at bounding box center [148, 223] width 178 height 24
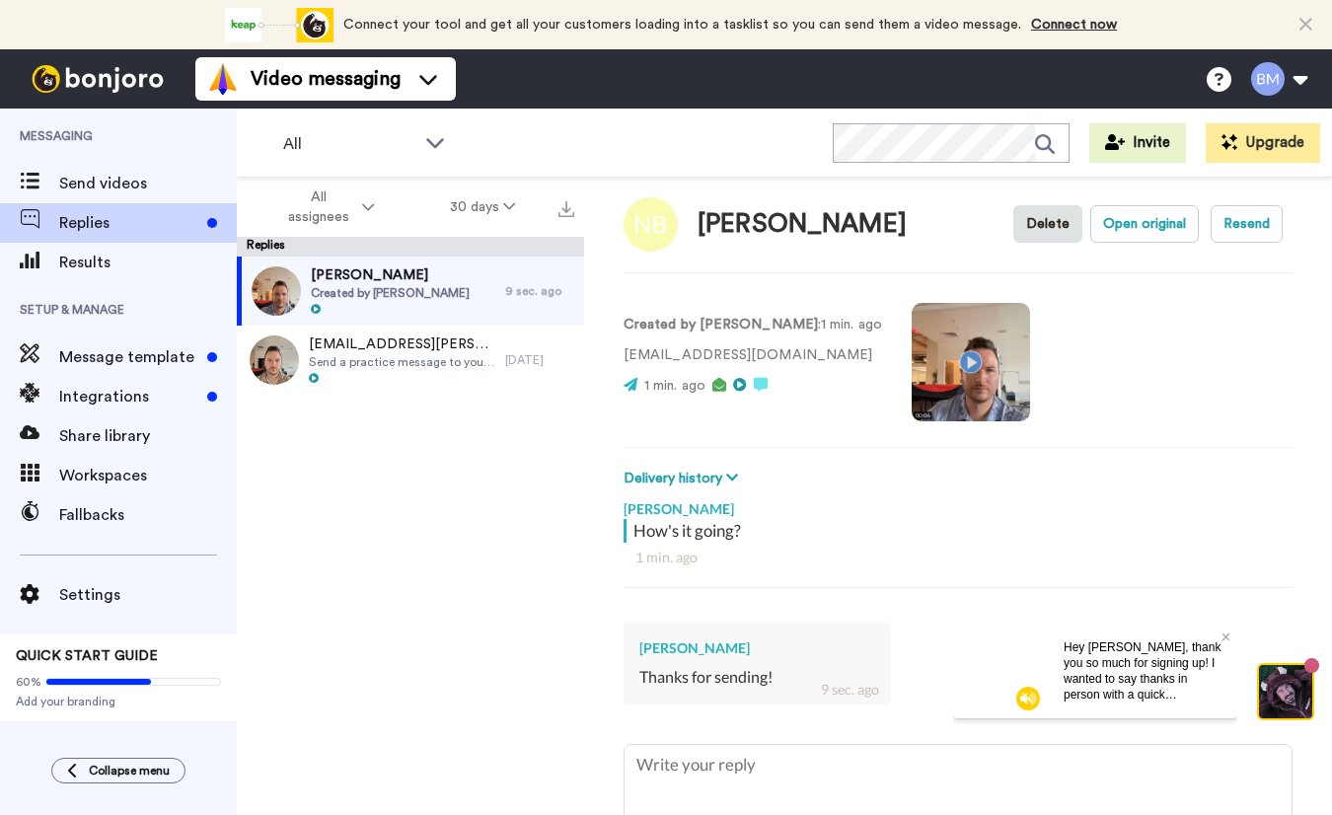
scroll to position [45, 0]
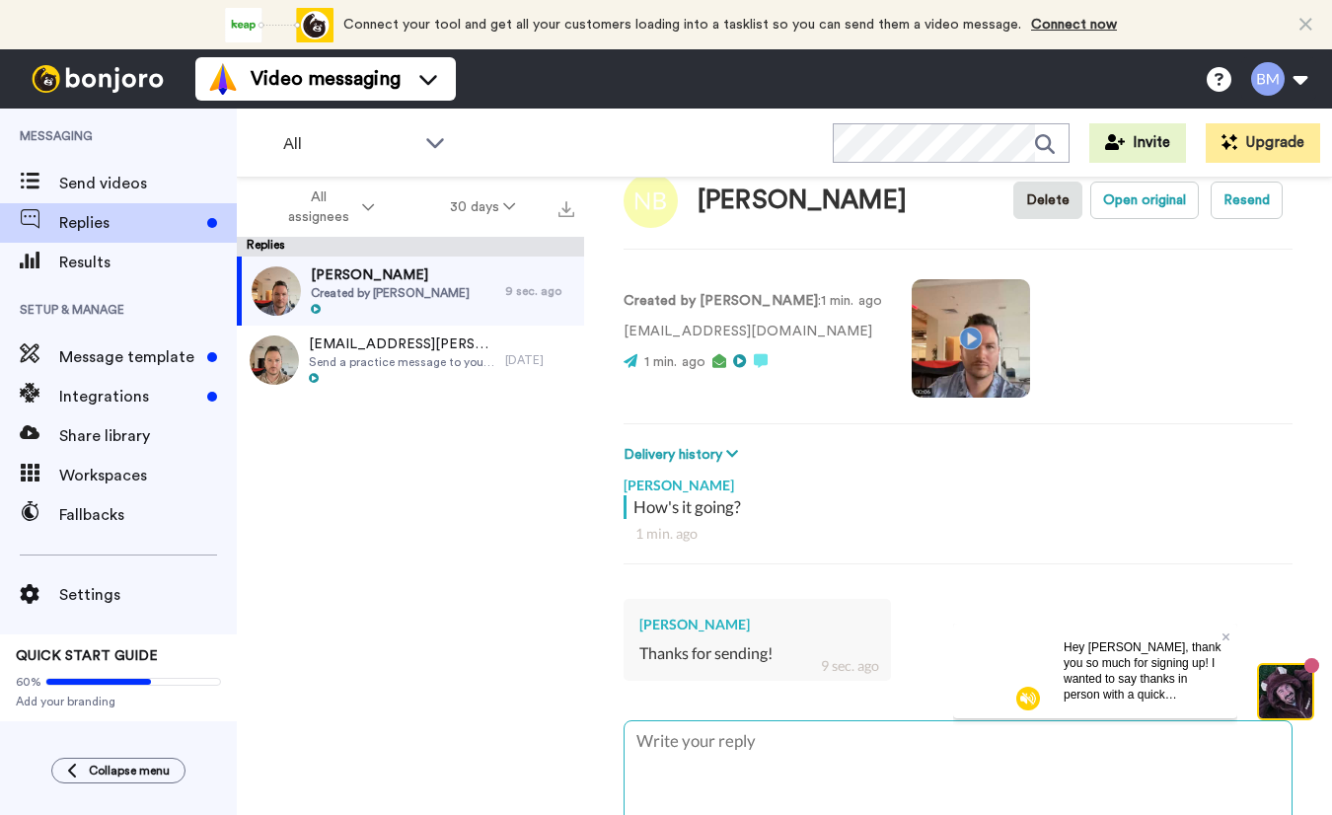
click at [708, 750] on textarea at bounding box center [957, 784] width 667 height 126
type textarea "x"
type textarea "T"
type textarea "x"
type textarea "Th"
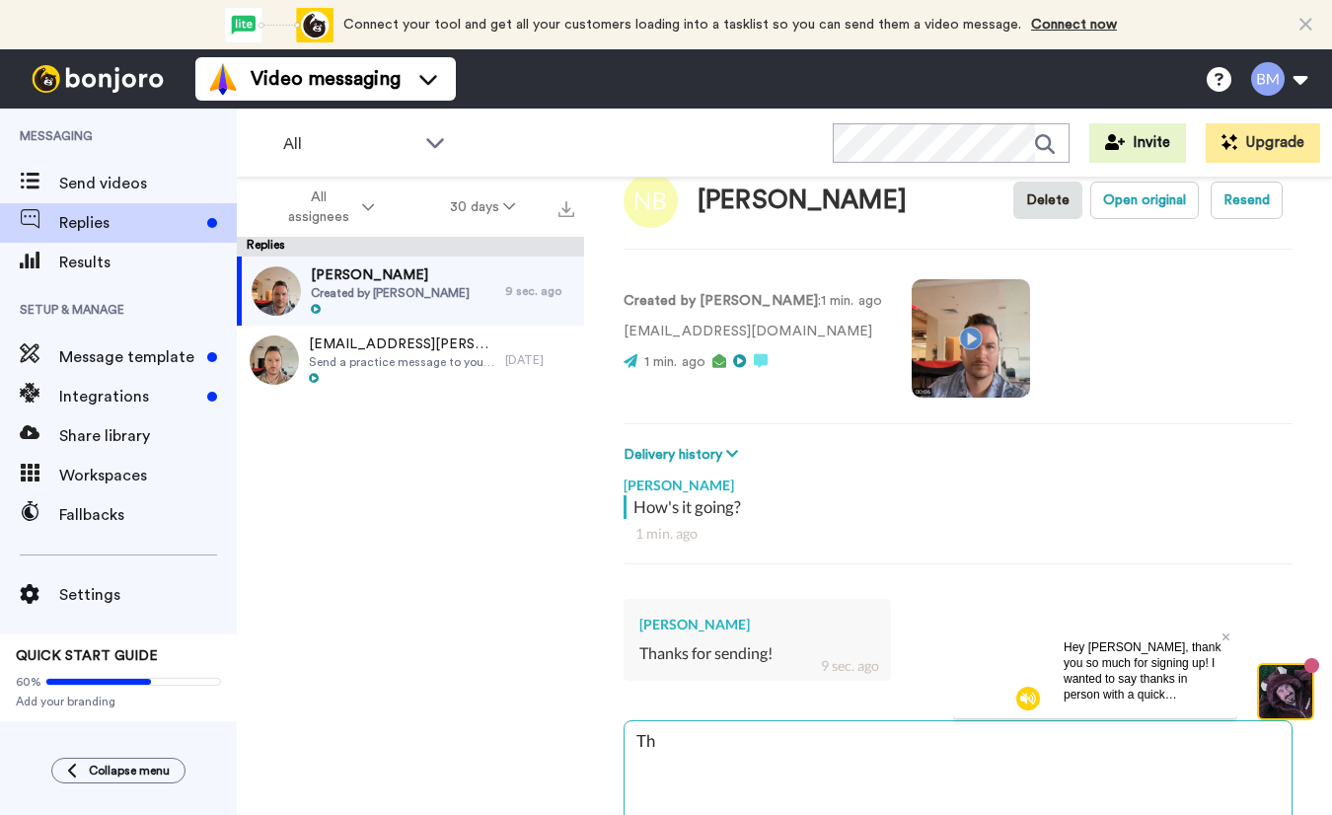
type textarea "x"
type textarea "Thi"
type textarea "x"
type textarea "This"
type textarea "x"
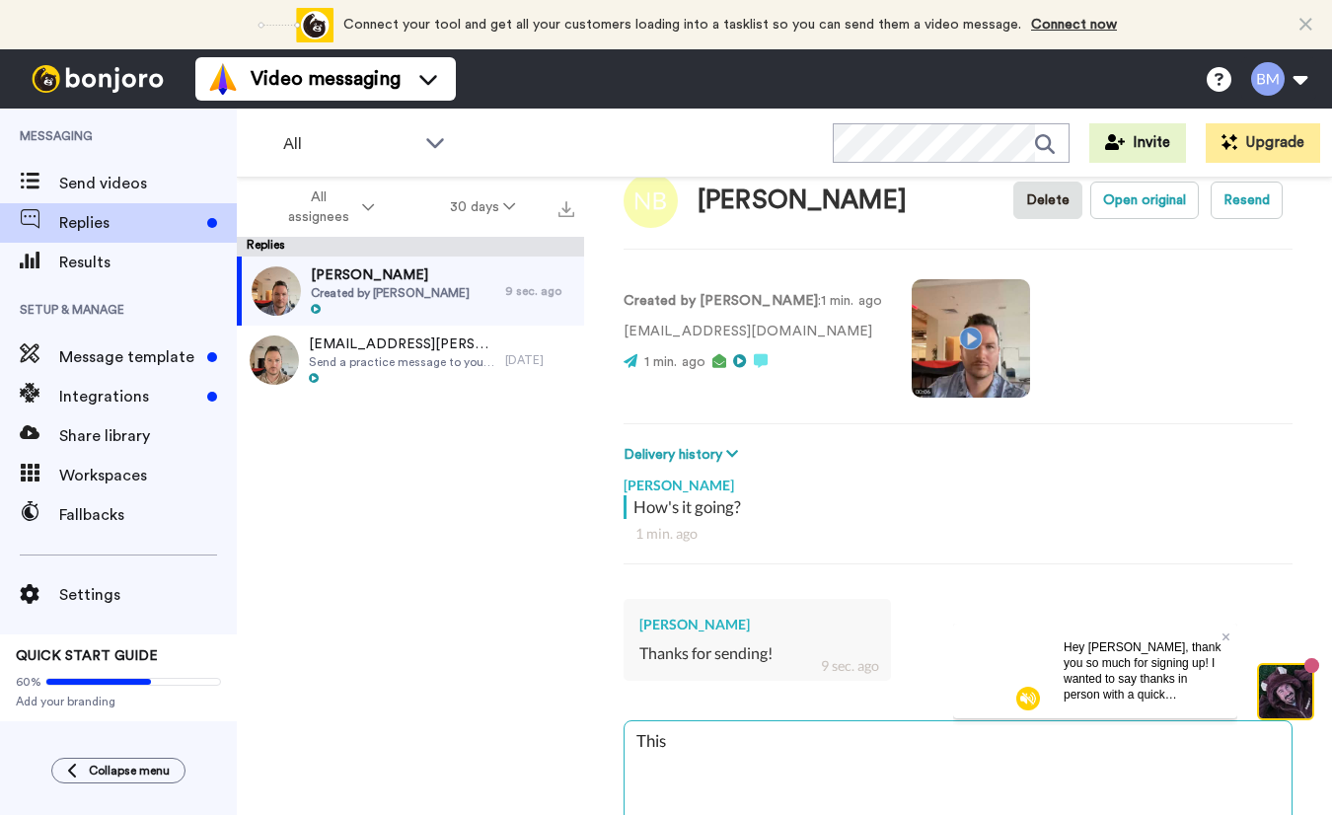
type textarea "This"
type textarea "x"
type textarea "This i"
type textarea "x"
type textarea "This is"
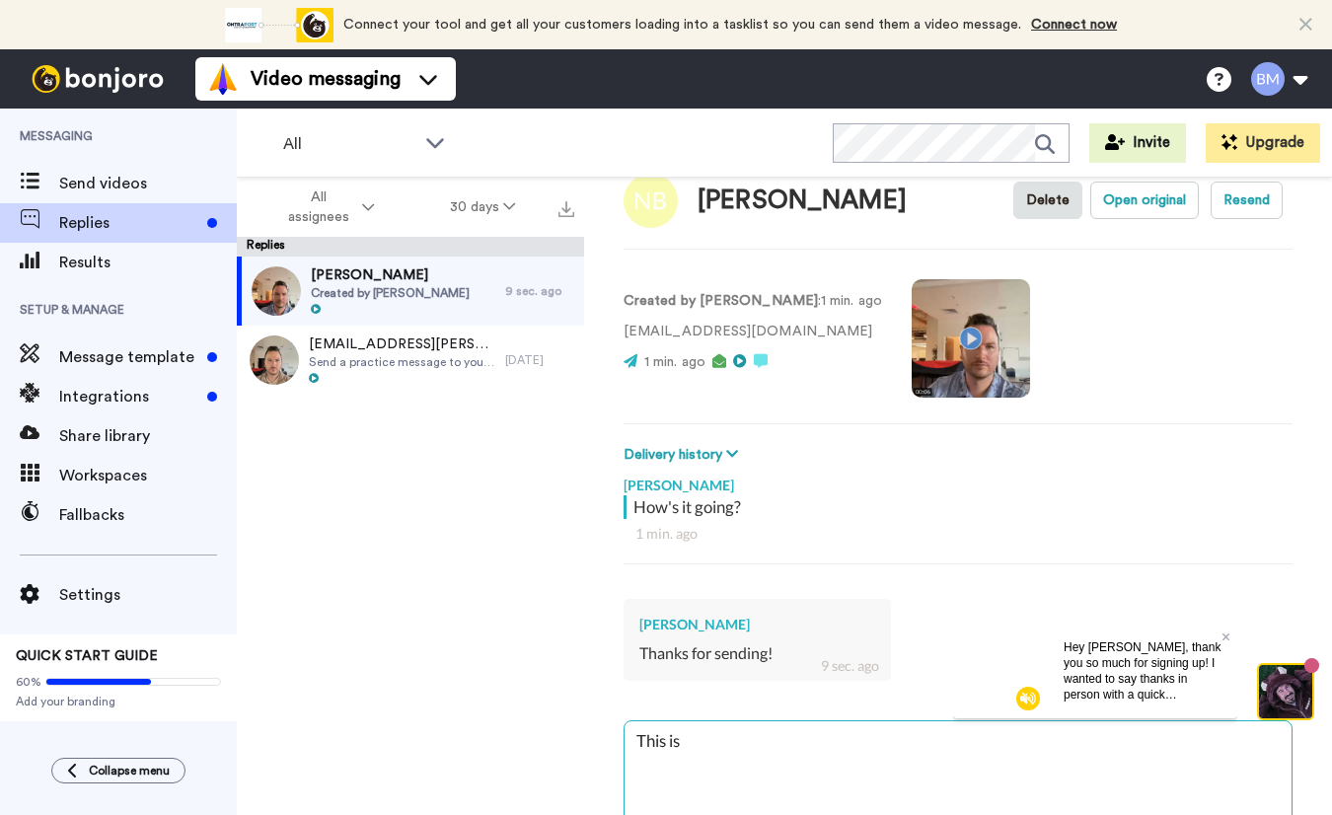
type textarea "x"
type textarea "This is"
type textarea "x"
type textarea "This is t"
type textarea "x"
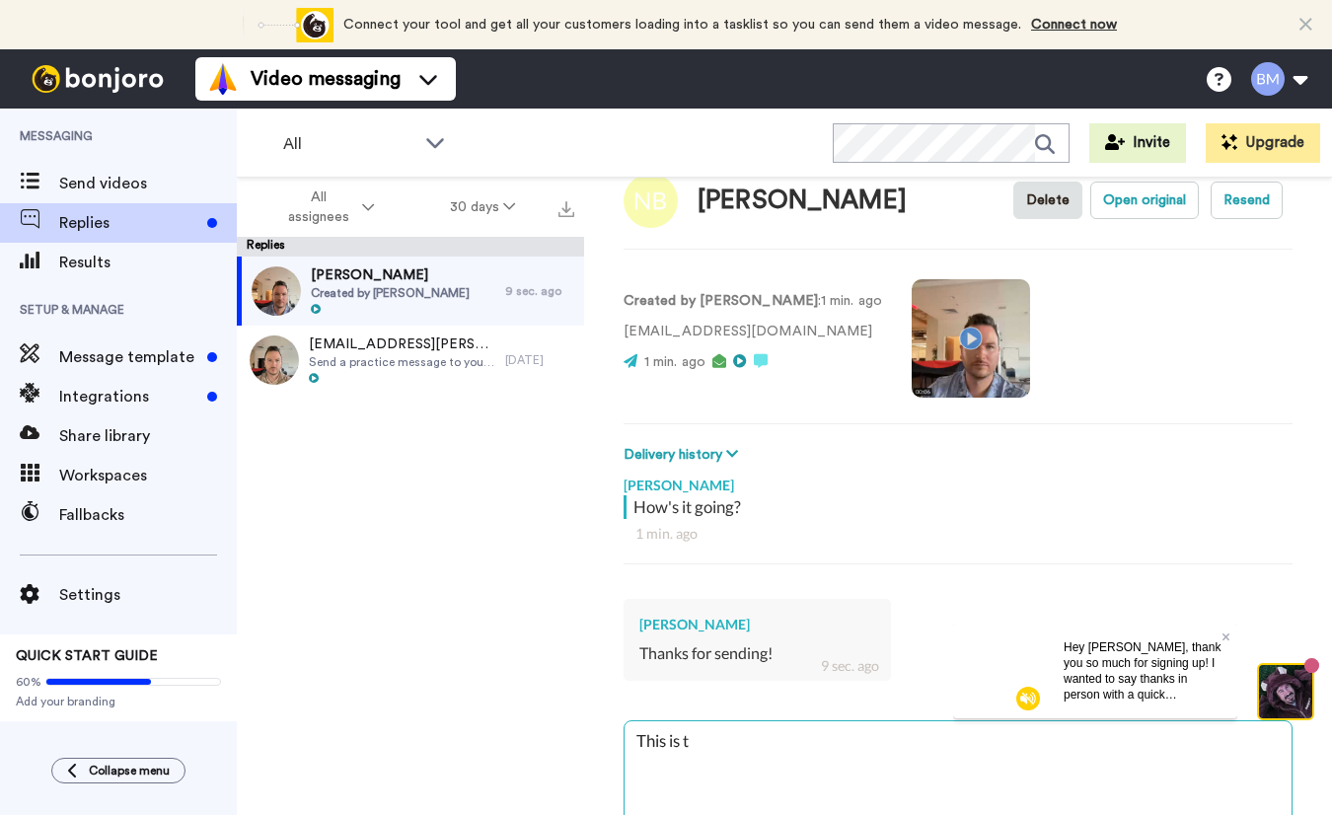
type textarea "This is th"
type textarea "x"
type textarea "This is the"
type textarea "x"
type textarea "This is the"
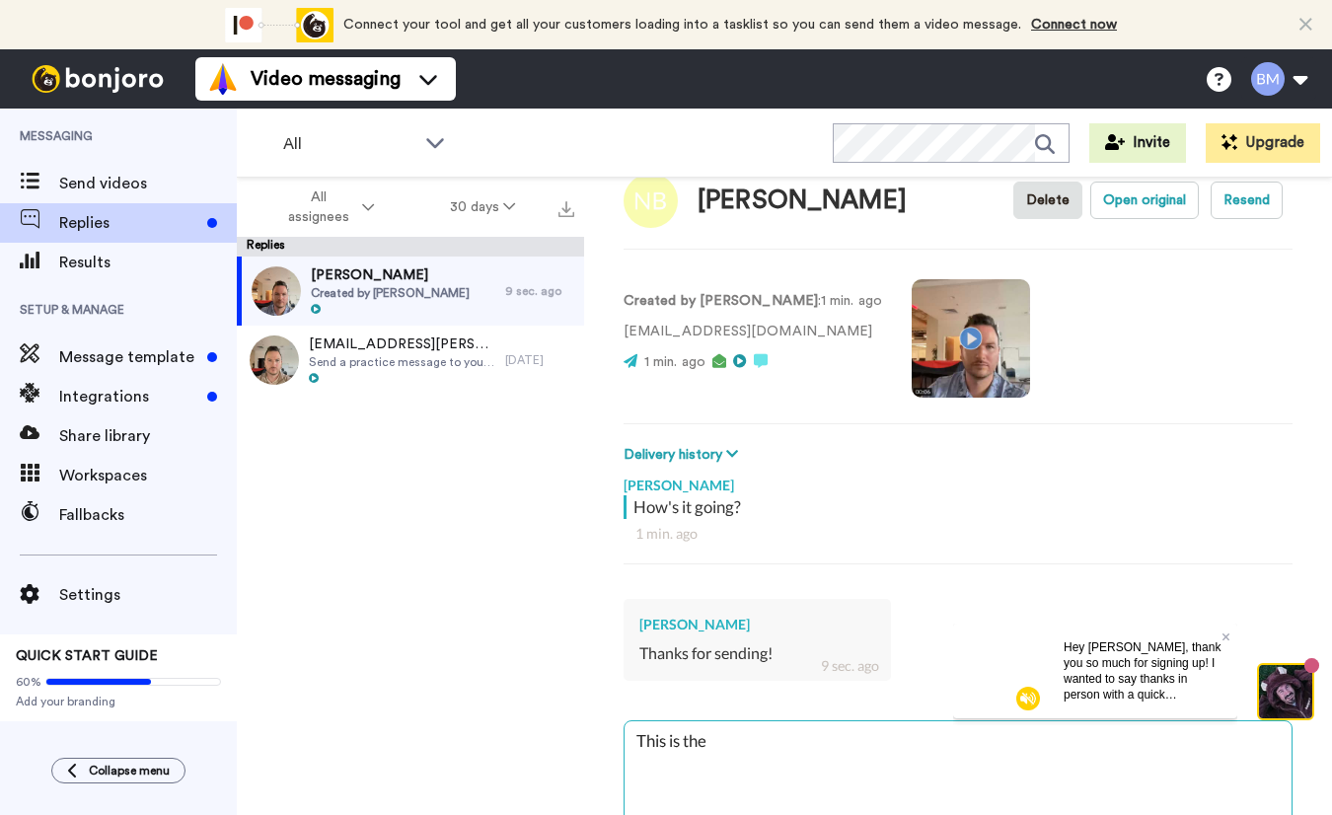
type textarea "x"
type textarea "This is the w"
type textarea "x"
type textarea "This is the wa"
type textarea "x"
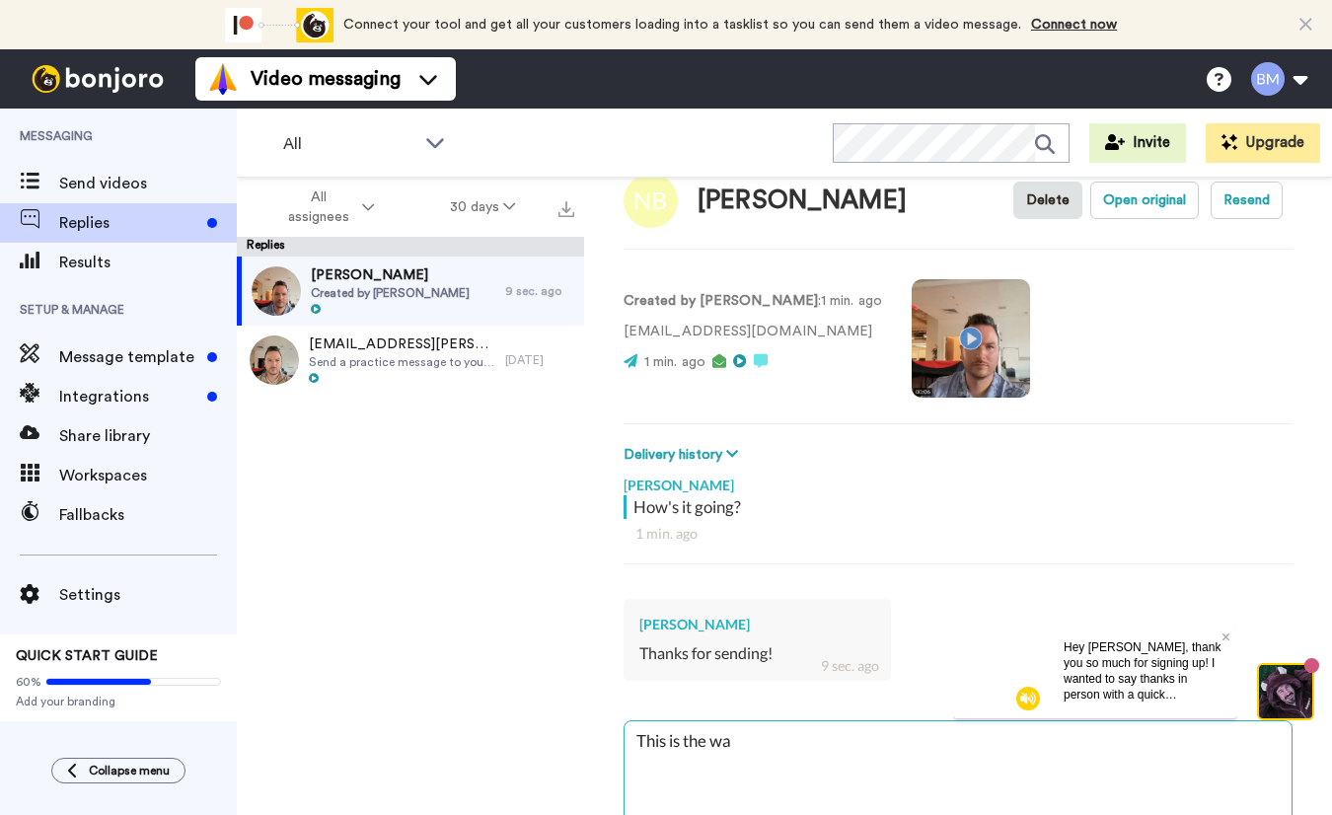
type textarea "This is the way"
type textarea "x"
type textarea "This is the way"
type textarea "x"
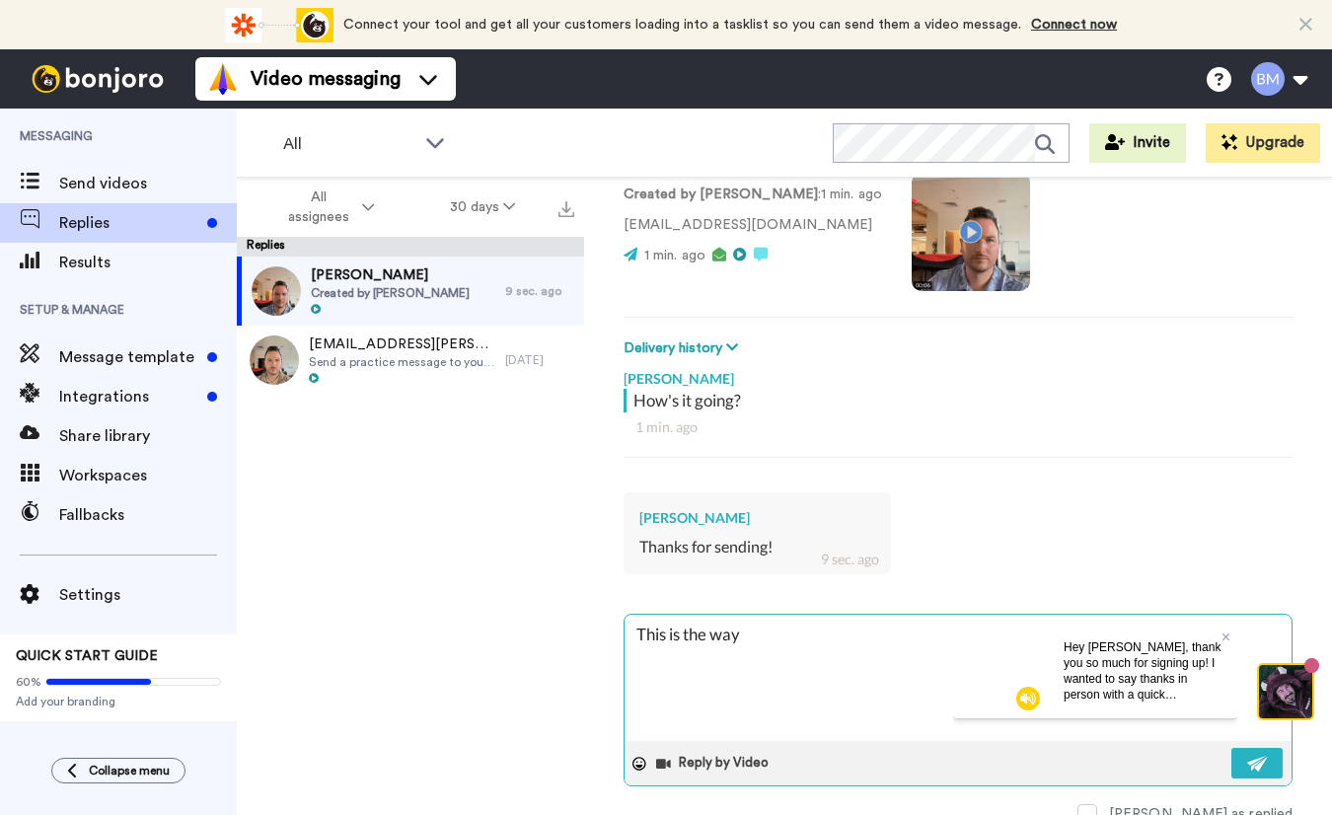
scroll to position [161, 0]
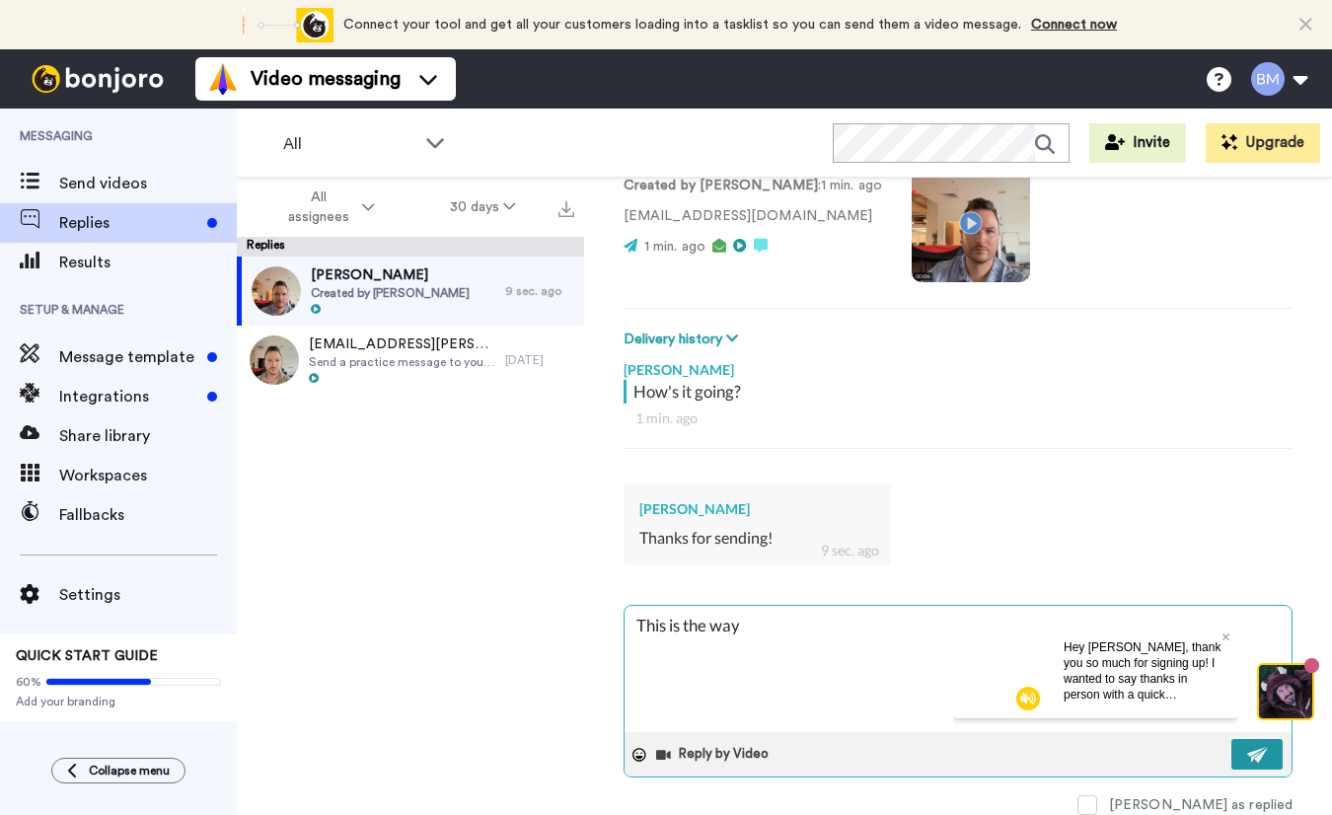
type textarea "This is the way"
click at [1252, 747] on img at bounding box center [1258, 755] width 22 height 16
type textarea "x"
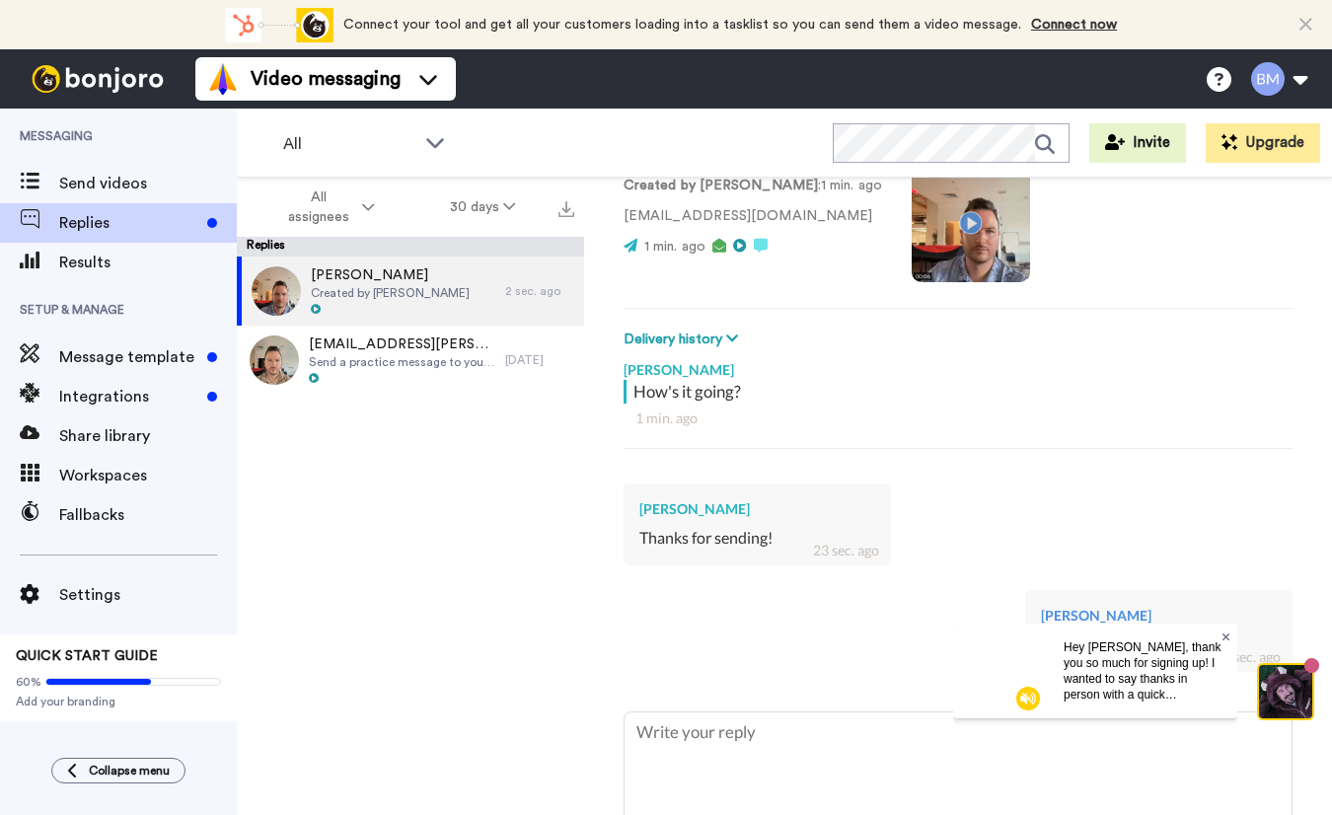
click at [1221, 639] on icon at bounding box center [1225, 636] width 8 height 8
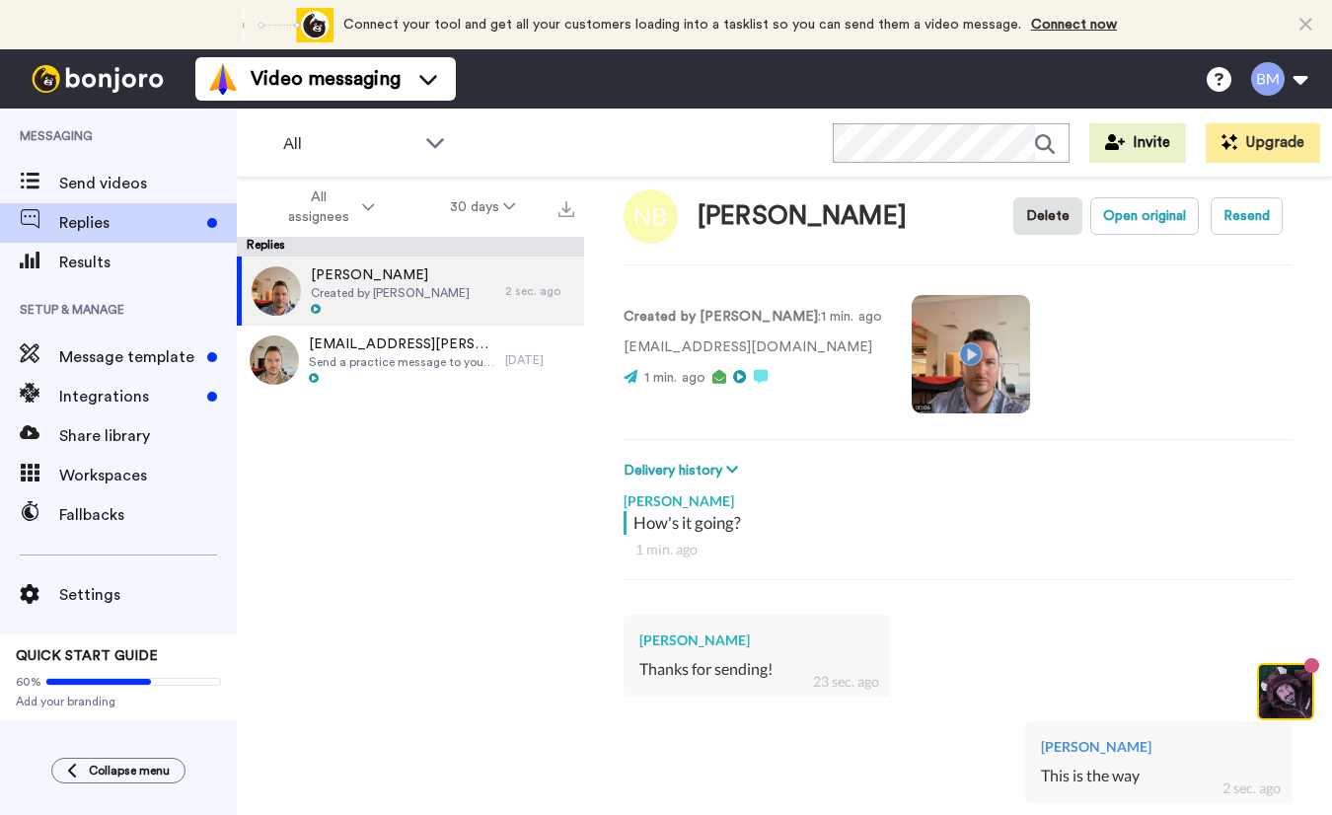
scroll to position [0, 0]
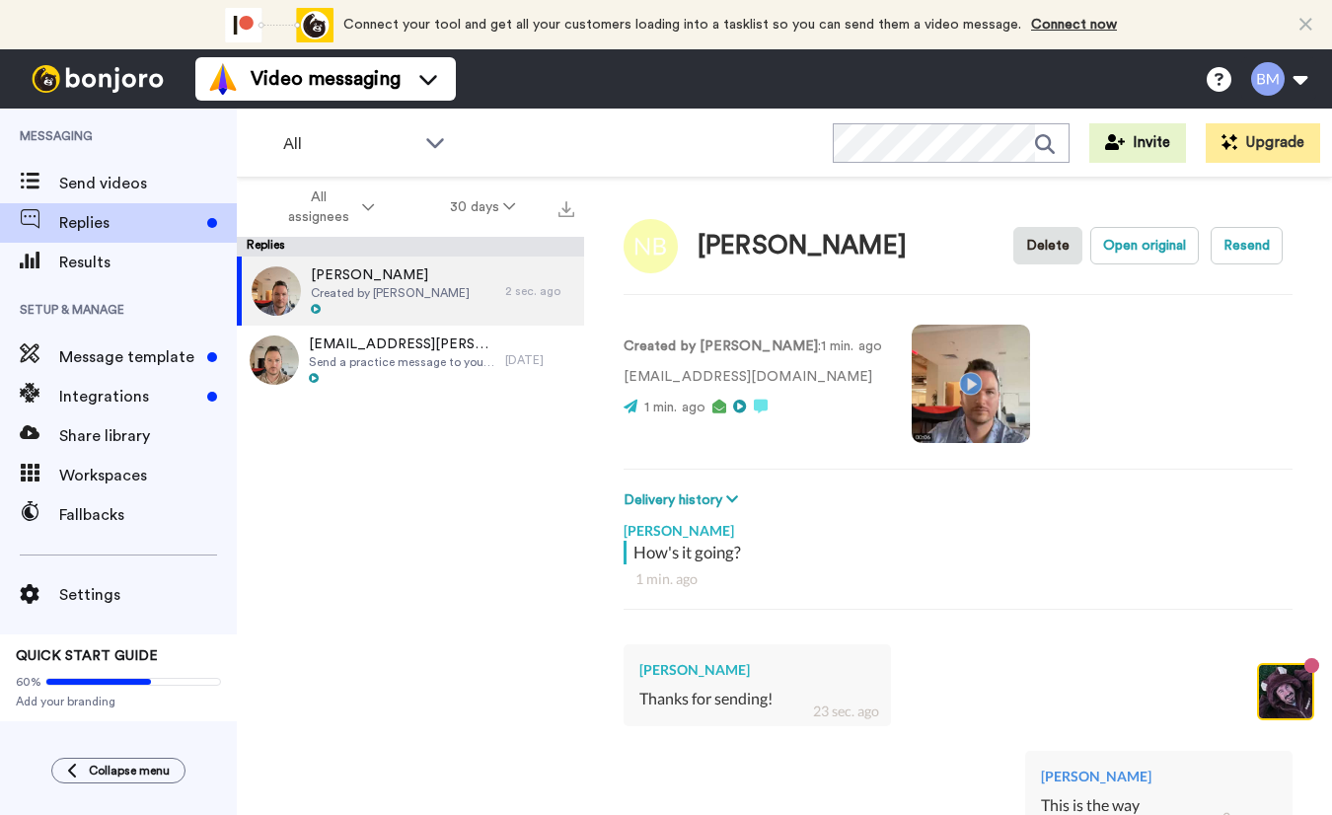
click at [921, 427] on video at bounding box center [970, 384] width 118 height 118
type textarea "x"
click at [953, 382] on video at bounding box center [970, 384] width 118 height 118
click at [154, 74] on img at bounding box center [98, 79] width 148 height 28
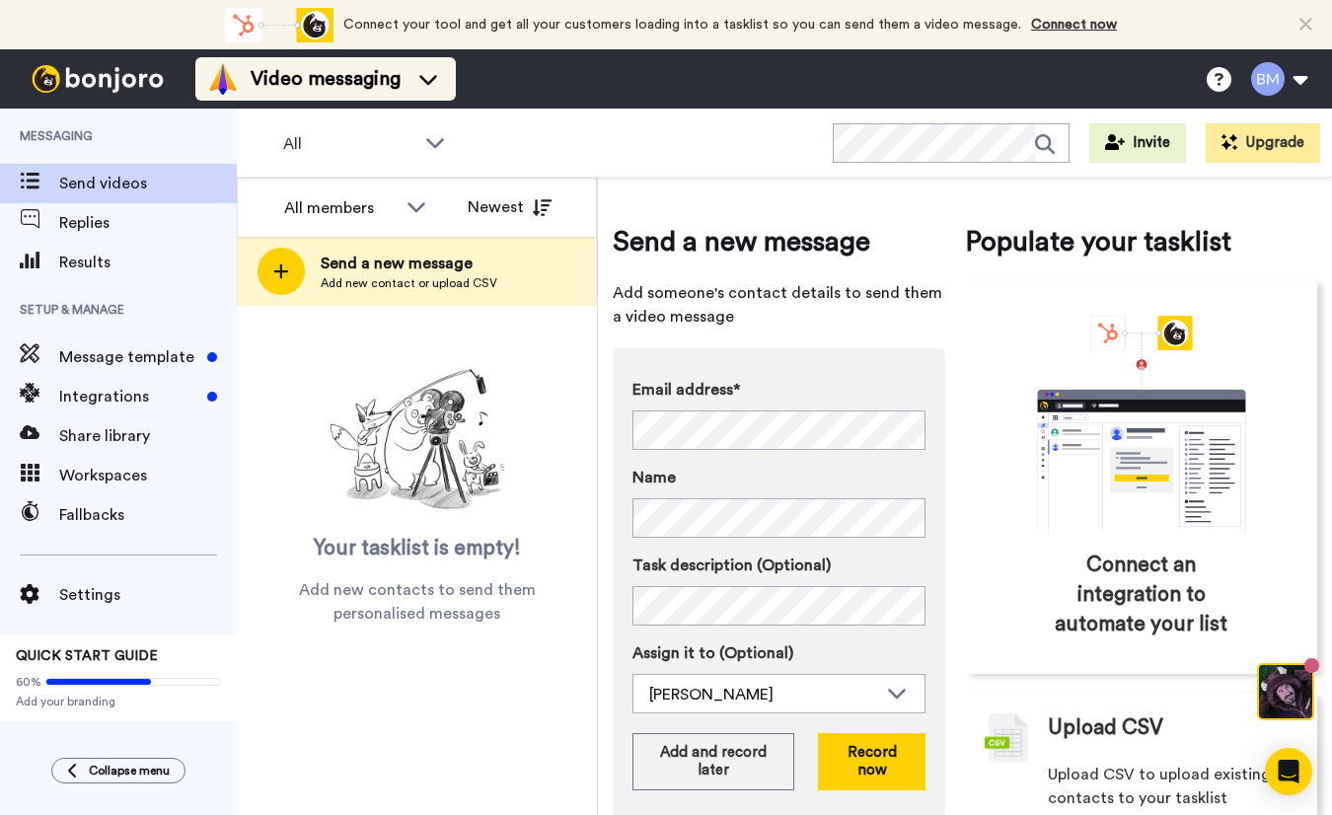
click at [416, 83] on icon at bounding box center [428, 79] width 32 height 20
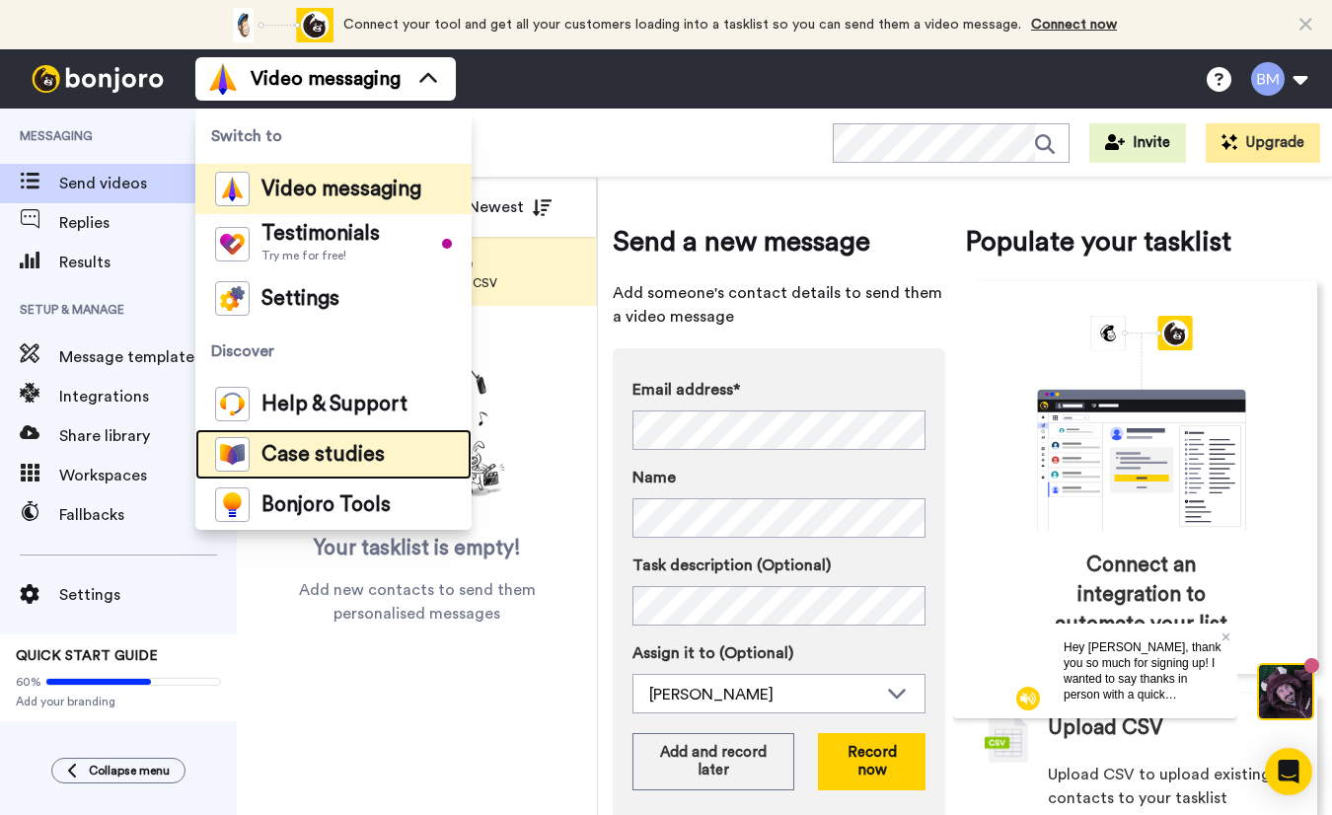
click at [352, 448] on span "Case studies" at bounding box center [322, 455] width 123 height 20
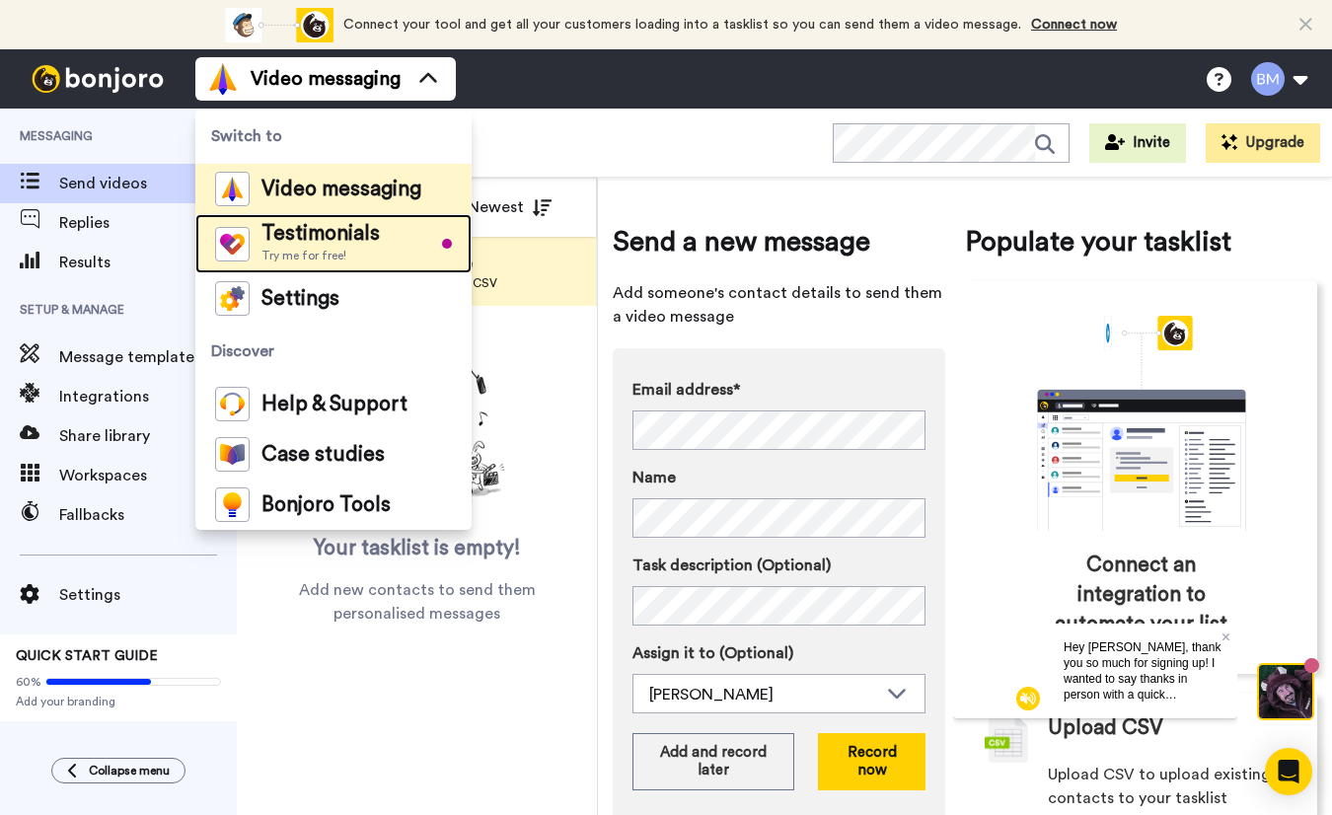
click at [354, 255] on span "Try me for free!" at bounding box center [320, 256] width 118 height 16
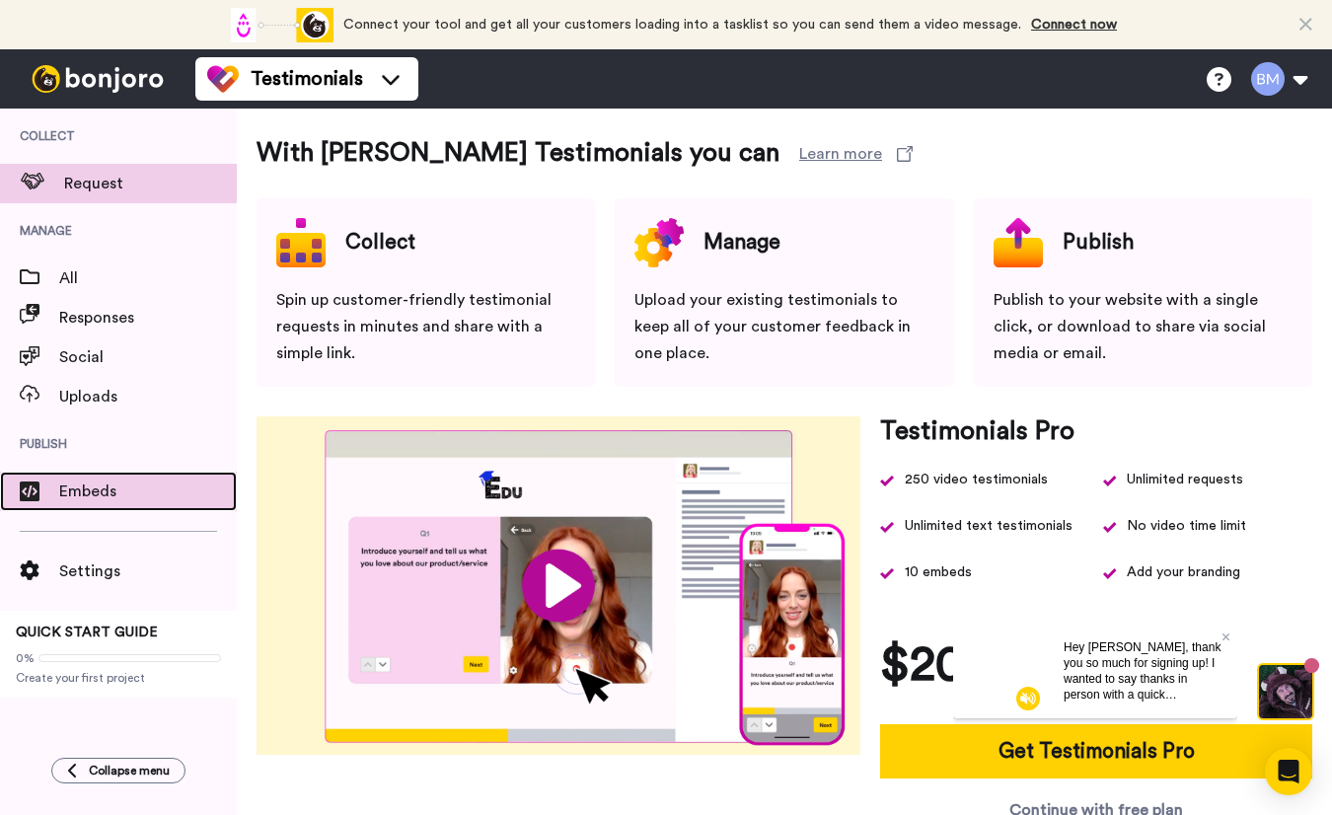
click at [72, 488] on span "Embeds" at bounding box center [148, 491] width 178 height 24
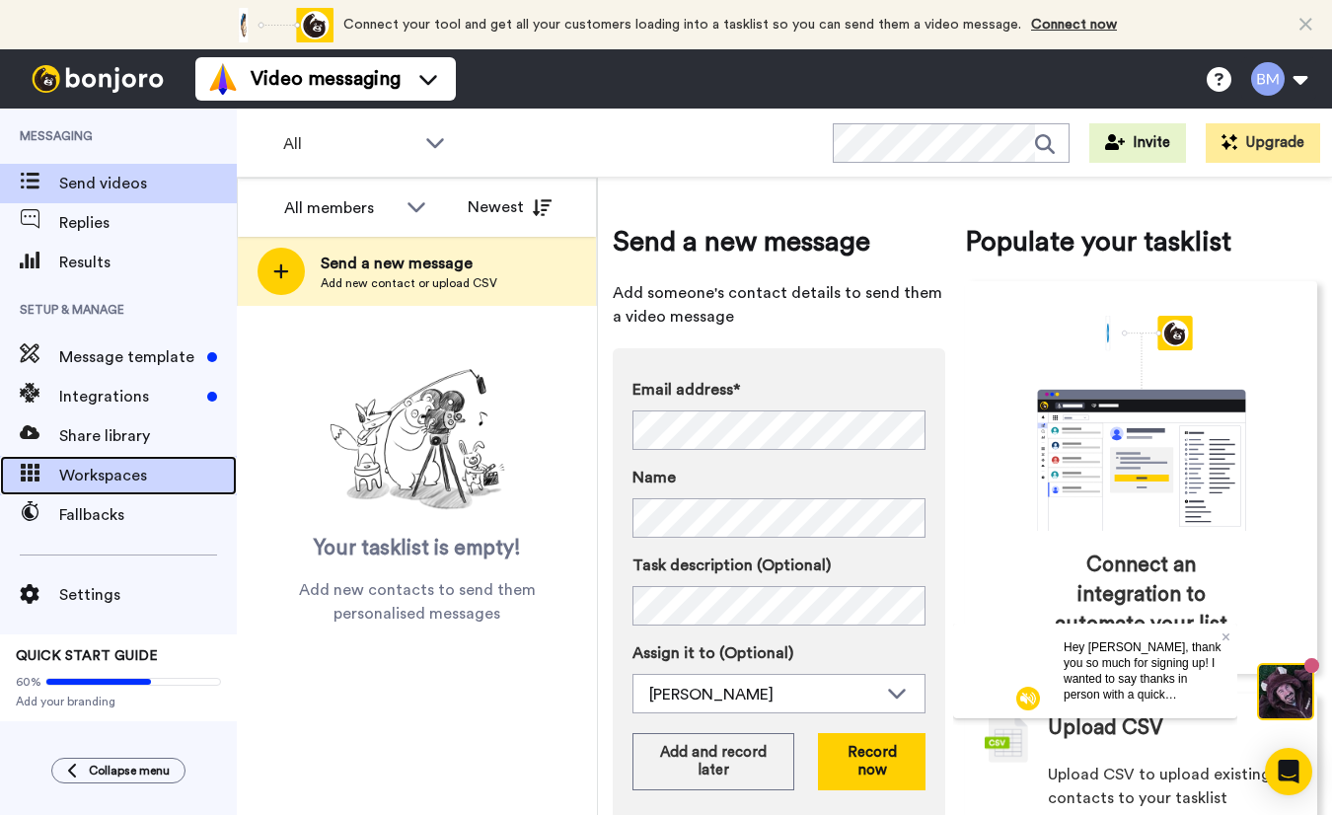
click at [126, 470] on span "Workspaces" at bounding box center [148, 476] width 178 height 24
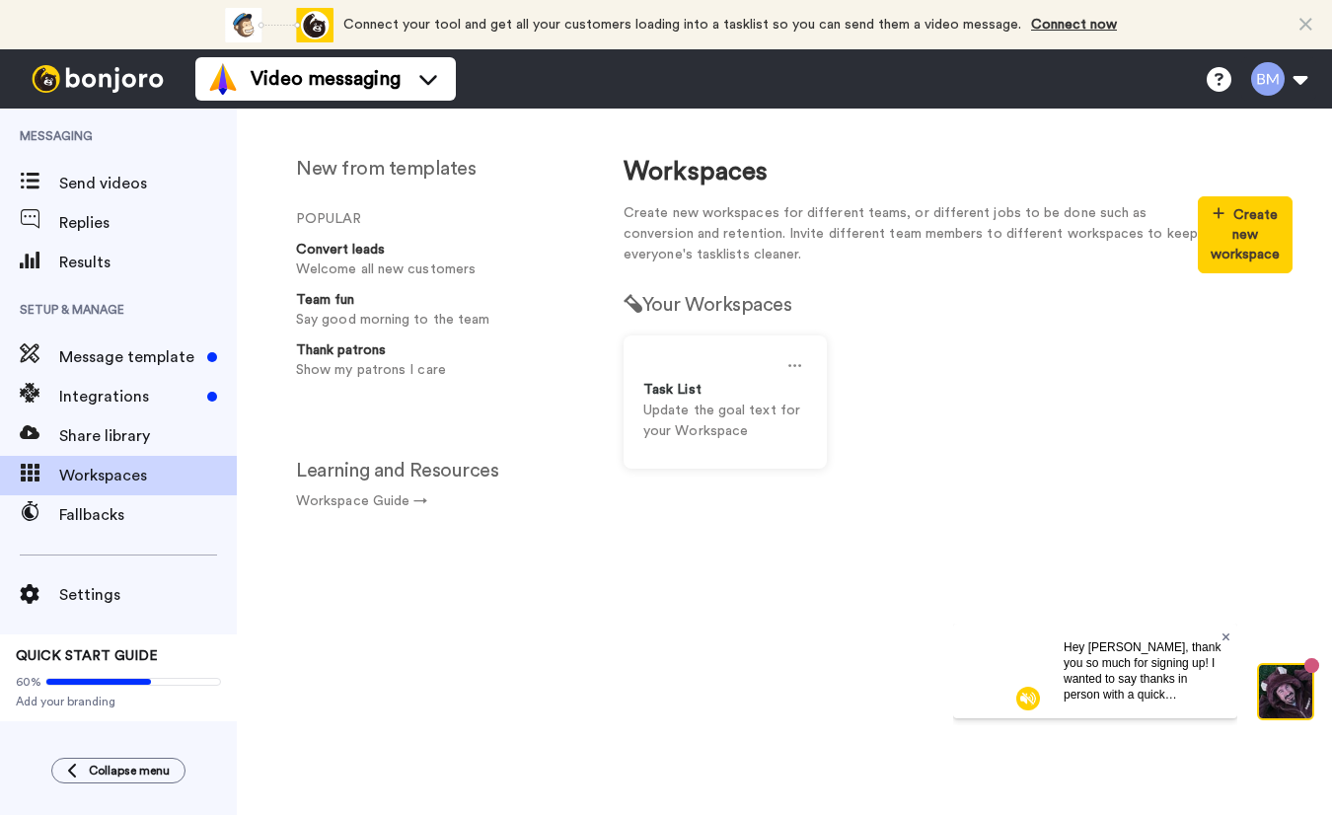
click at [1228, 635] on icon at bounding box center [1226, 636] width 8 height 12
click at [1275, 679] on img at bounding box center [1285, 691] width 53 height 53
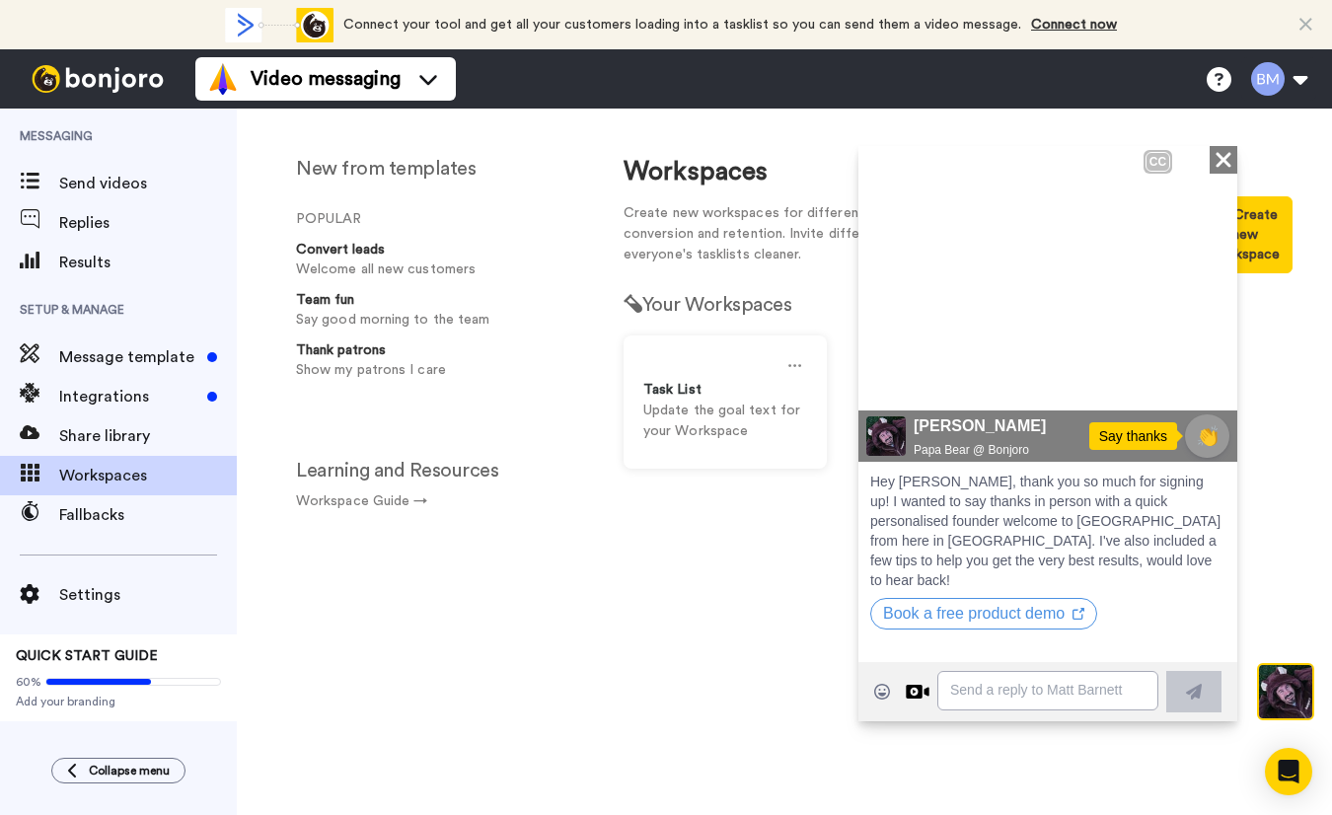
click at [886, 374] on icon "Play/Pause" at bounding box center [887, 376] width 30 height 37
click at [1227, 161] on icon "Close" at bounding box center [1223, 159] width 20 height 24
